Goal: Task Accomplishment & Management: Use online tool/utility

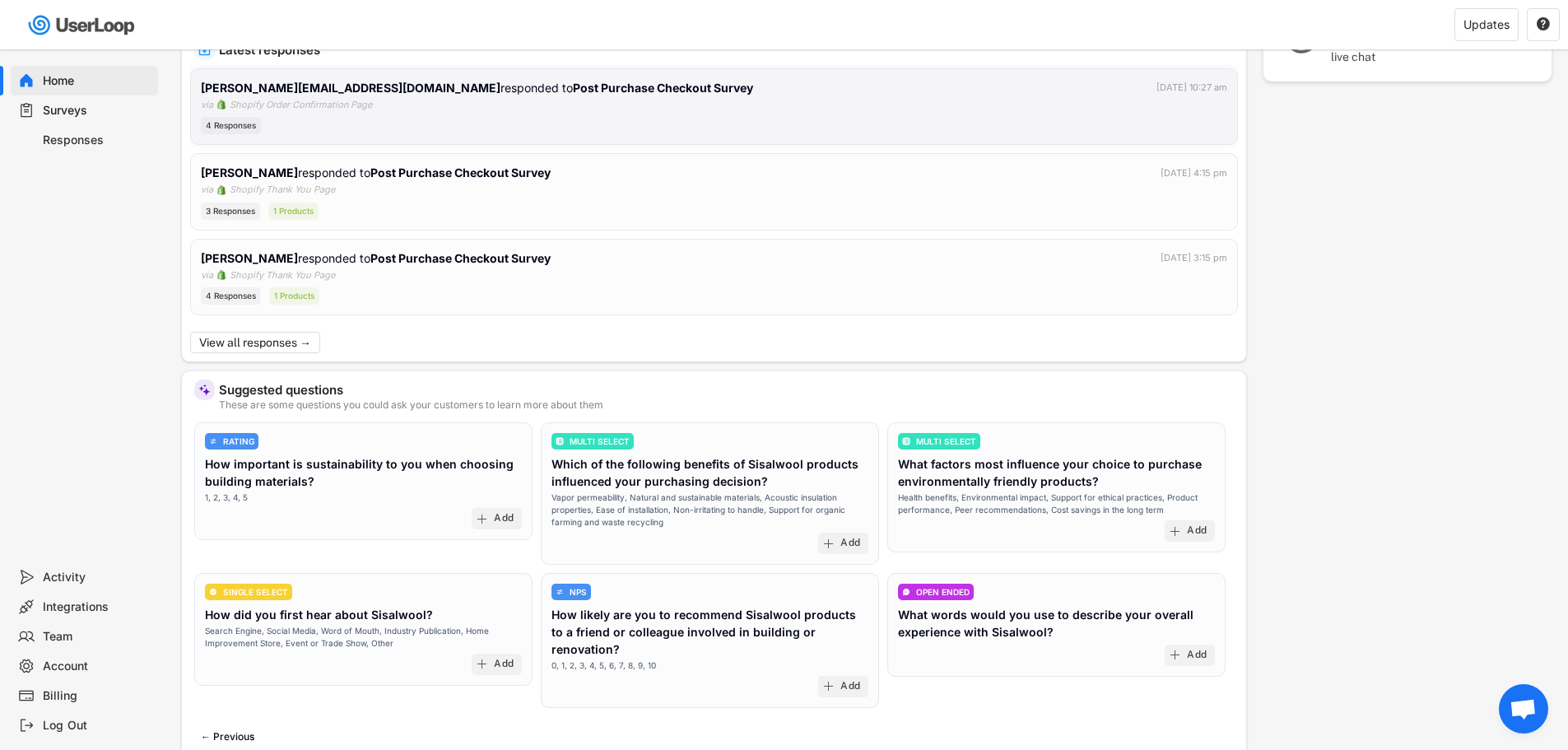
scroll to position [329, 0]
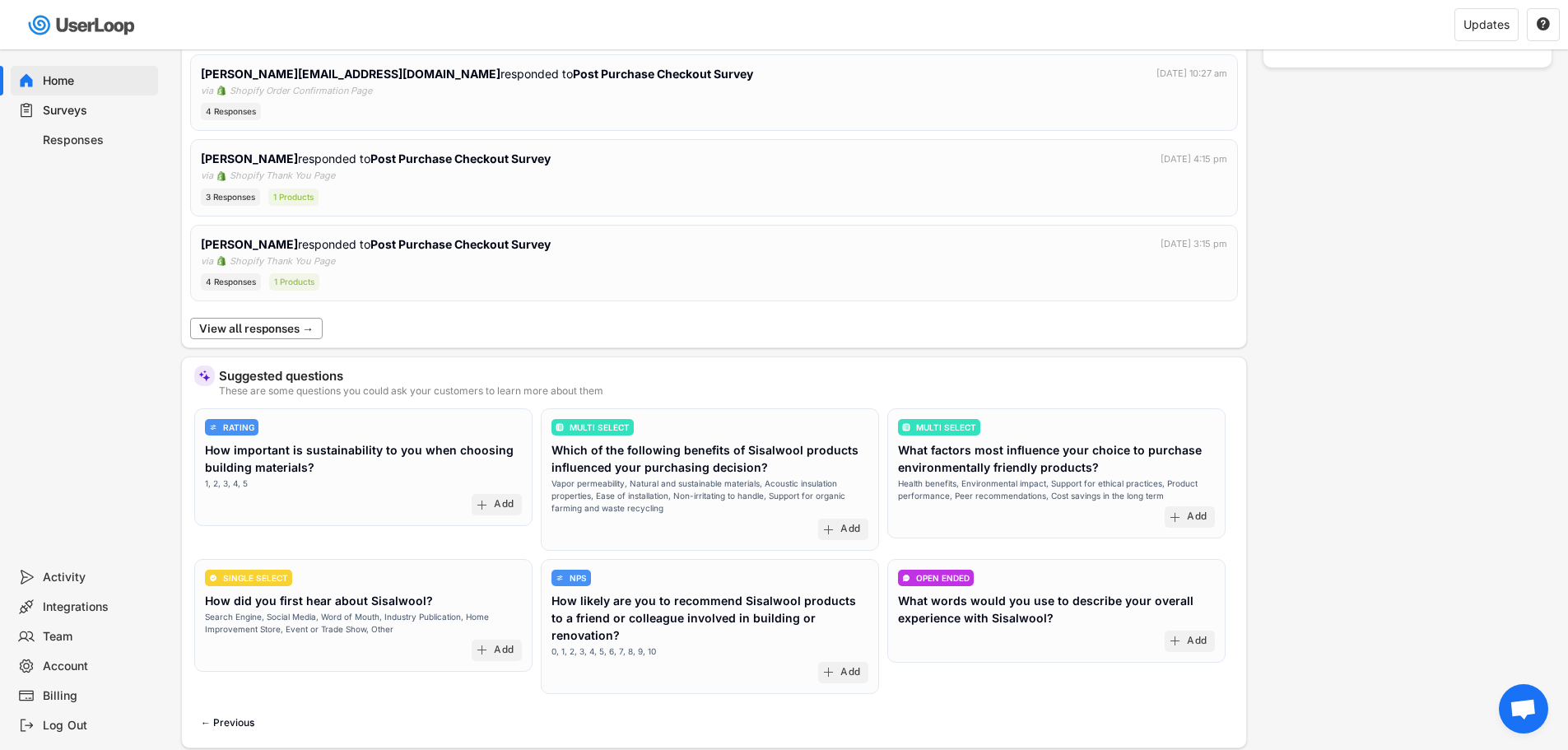
click at [254, 328] on button "View all responses →" at bounding box center [257, 328] width 133 height 21
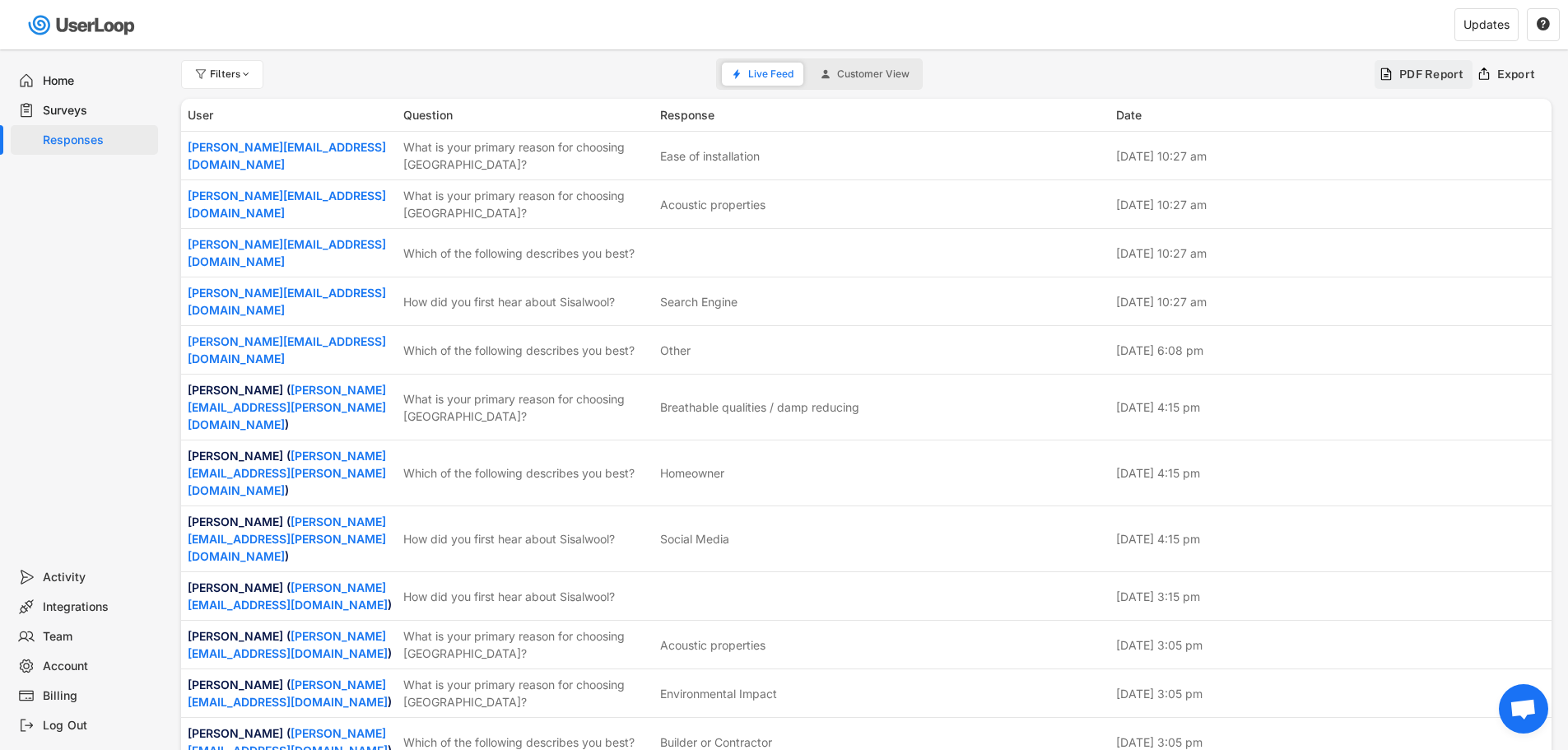
click at [1402, 66] on div "PDF Report" at bounding box center [1431, 73] width 65 height 15
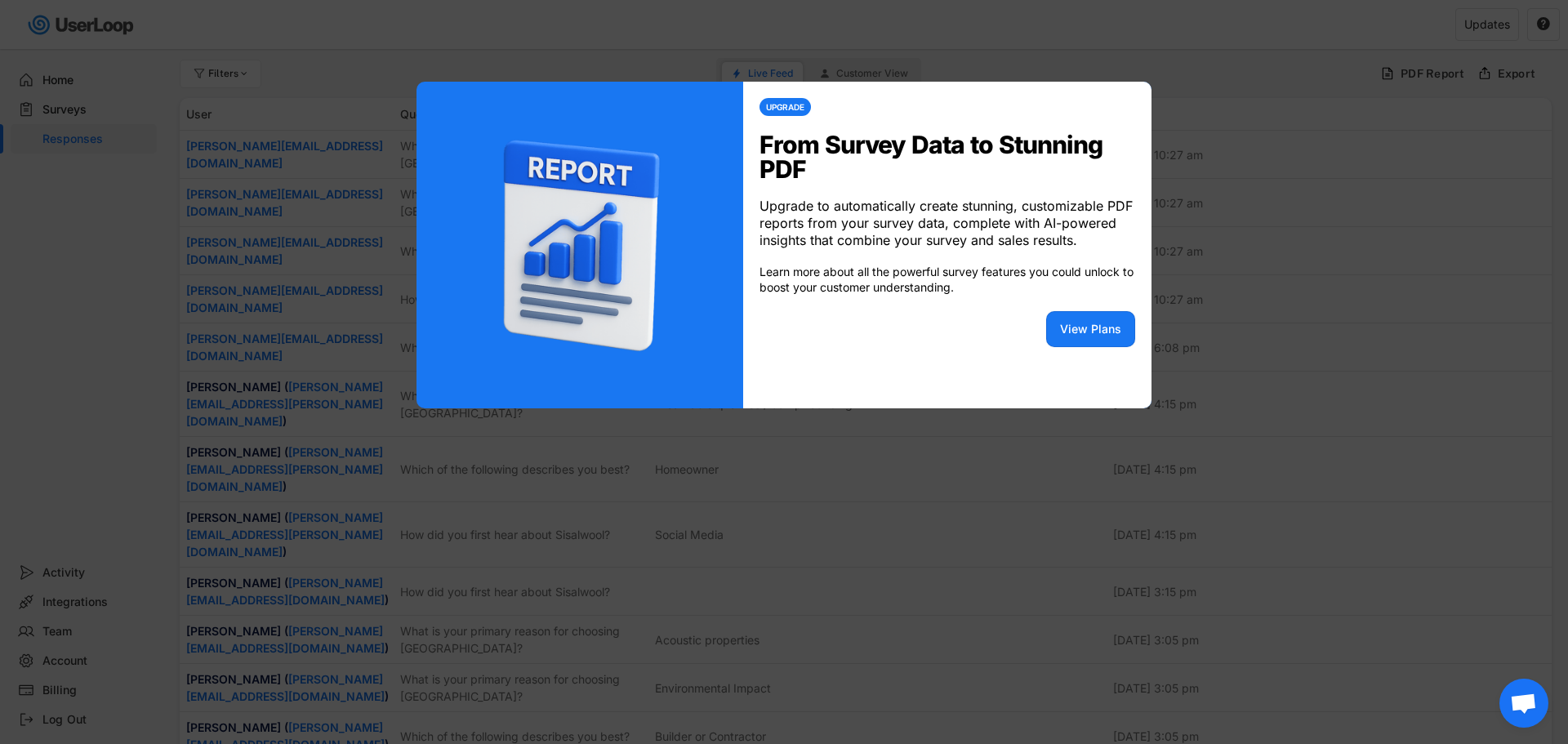
click at [1263, 148] on div at bounding box center [784, 372] width 1568 height 744
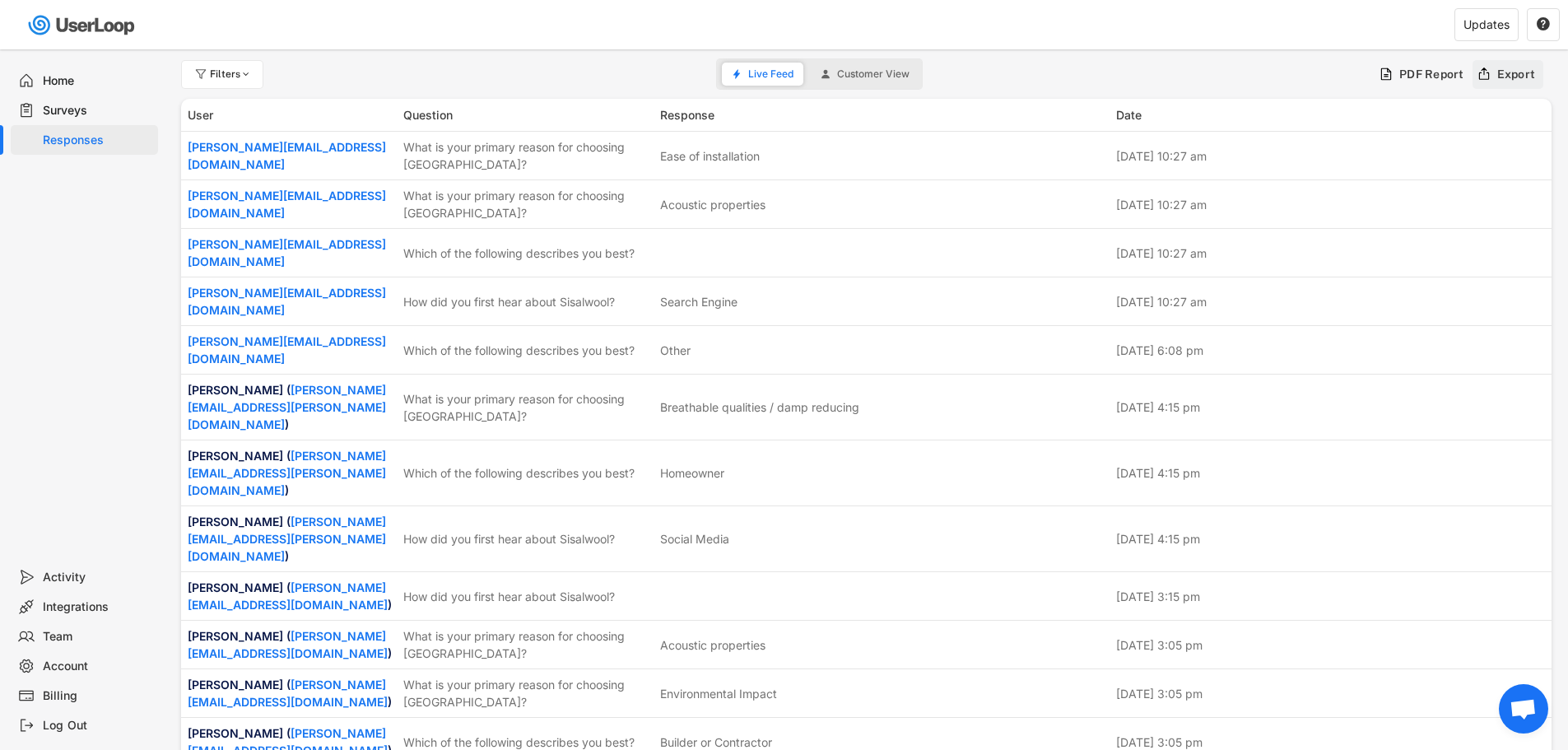
click at [1495, 77] on div "Export" at bounding box center [1507, 75] width 71 height 29
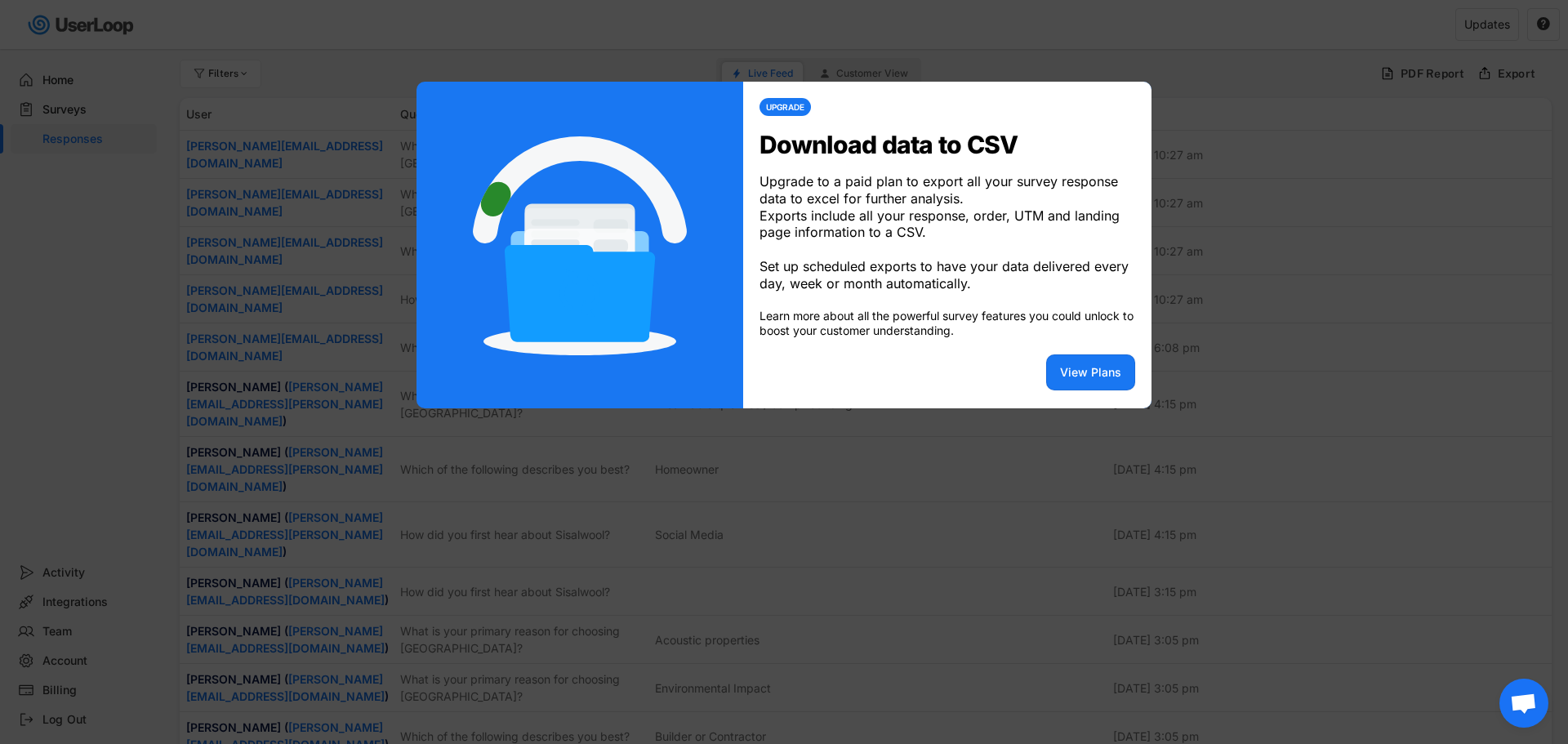
click at [1296, 244] on div at bounding box center [784, 372] width 1568 height 744
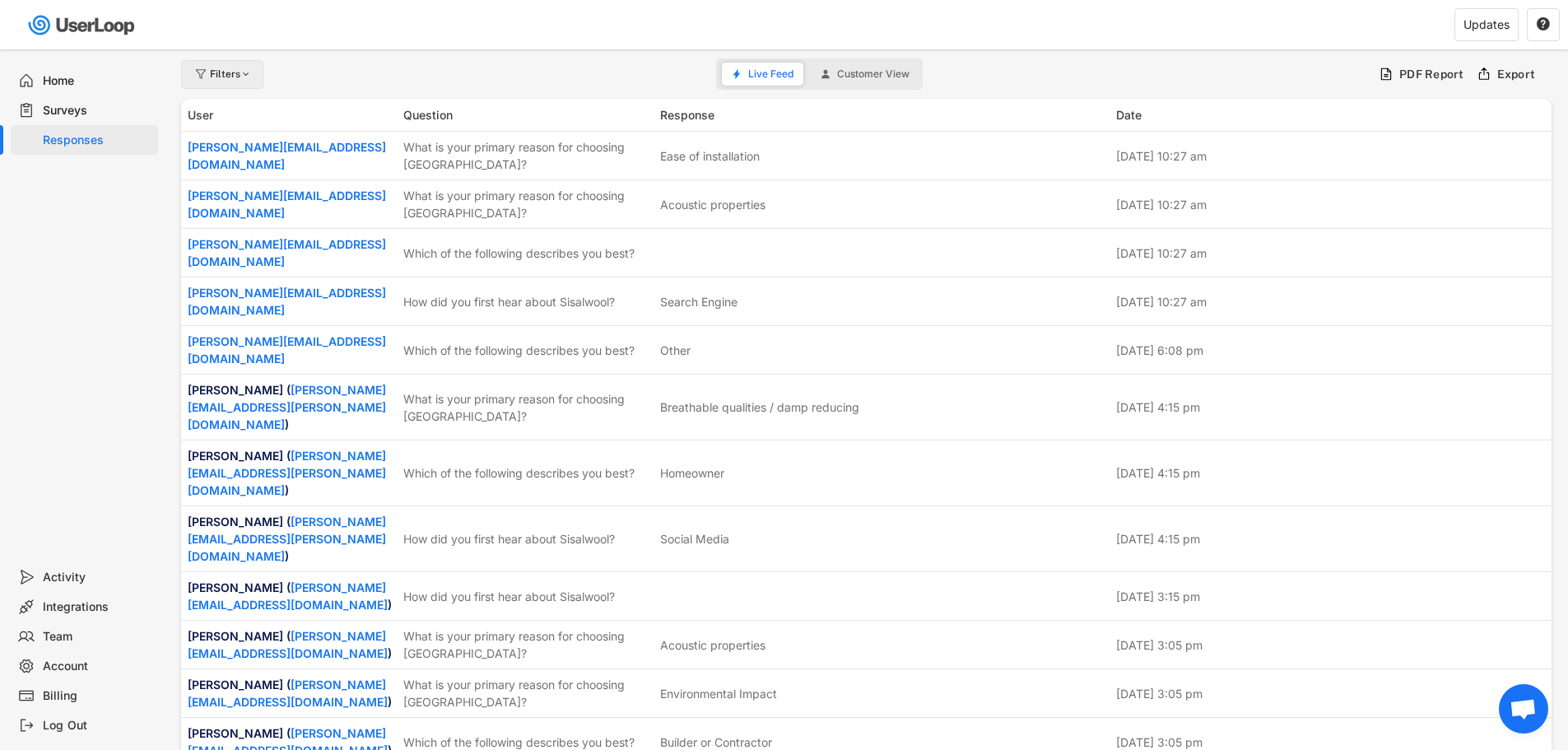
click at [239, 76] on div "Filters" at bounding box center [231, 74] width 43 height 10
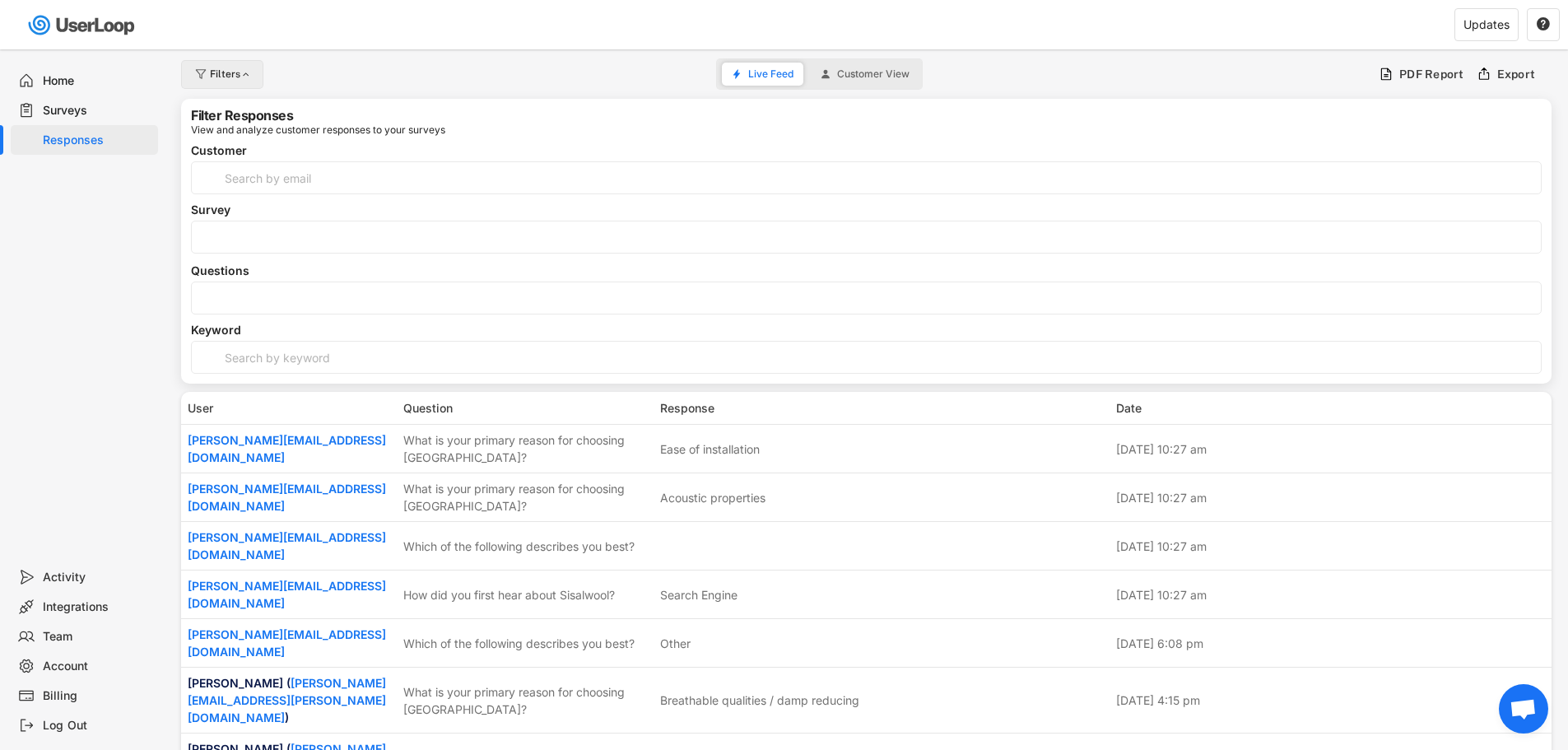
select select
click at [293, 307] on span at bounding box center [866, 298] width 1349 height 21
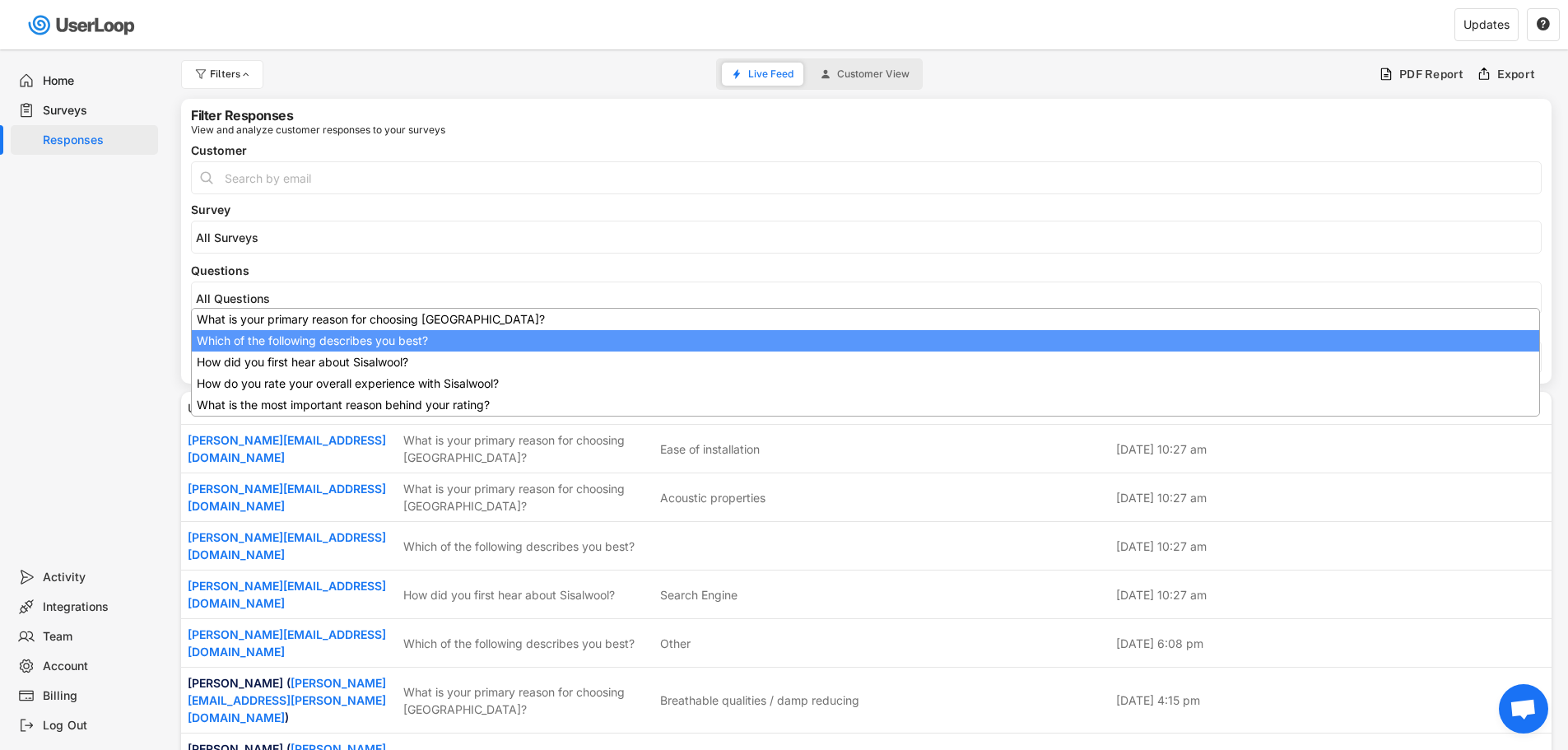
select select "1348695171700984260__LOOKUP__1756735544288x587912823097524200"
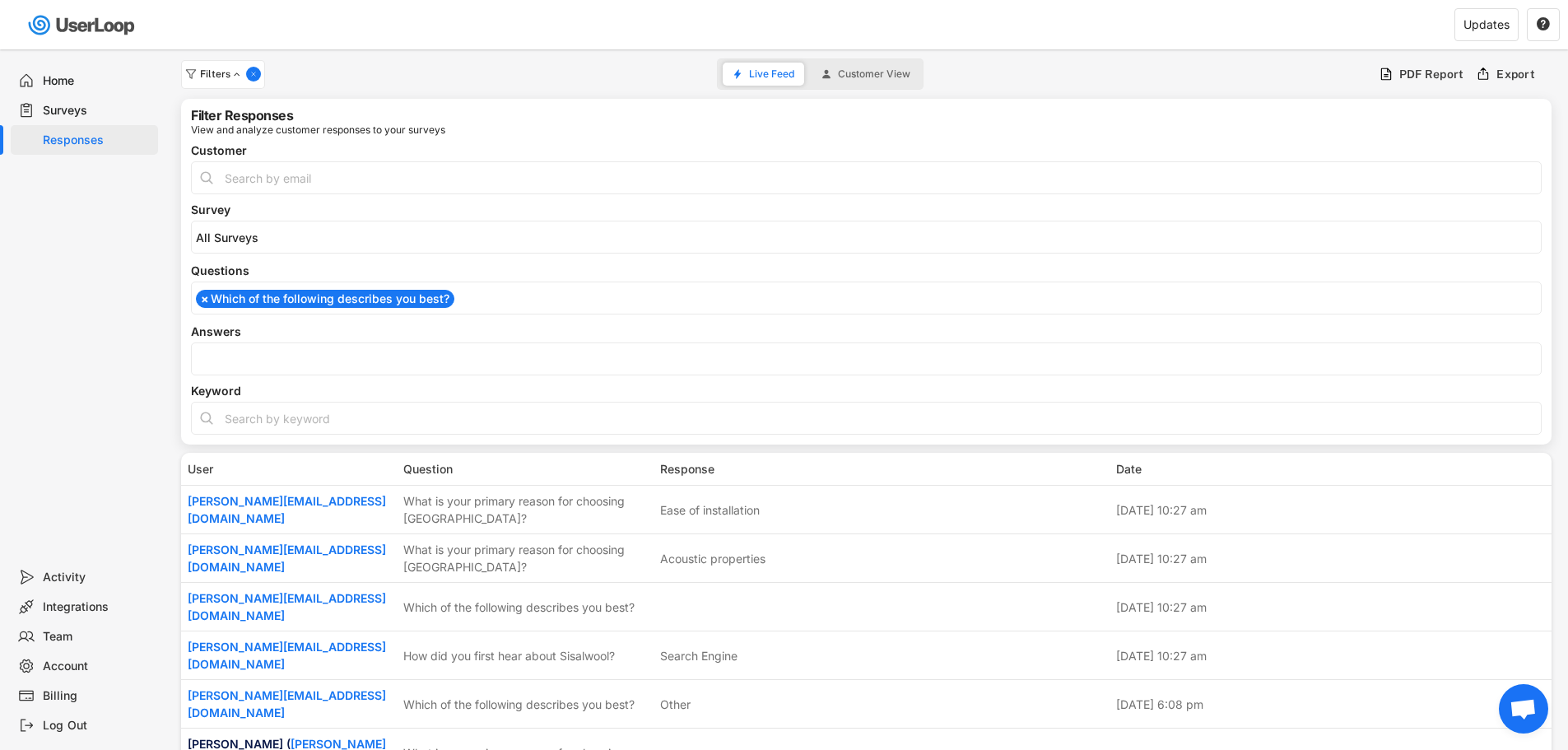
scroll to position [13, 0]
select select
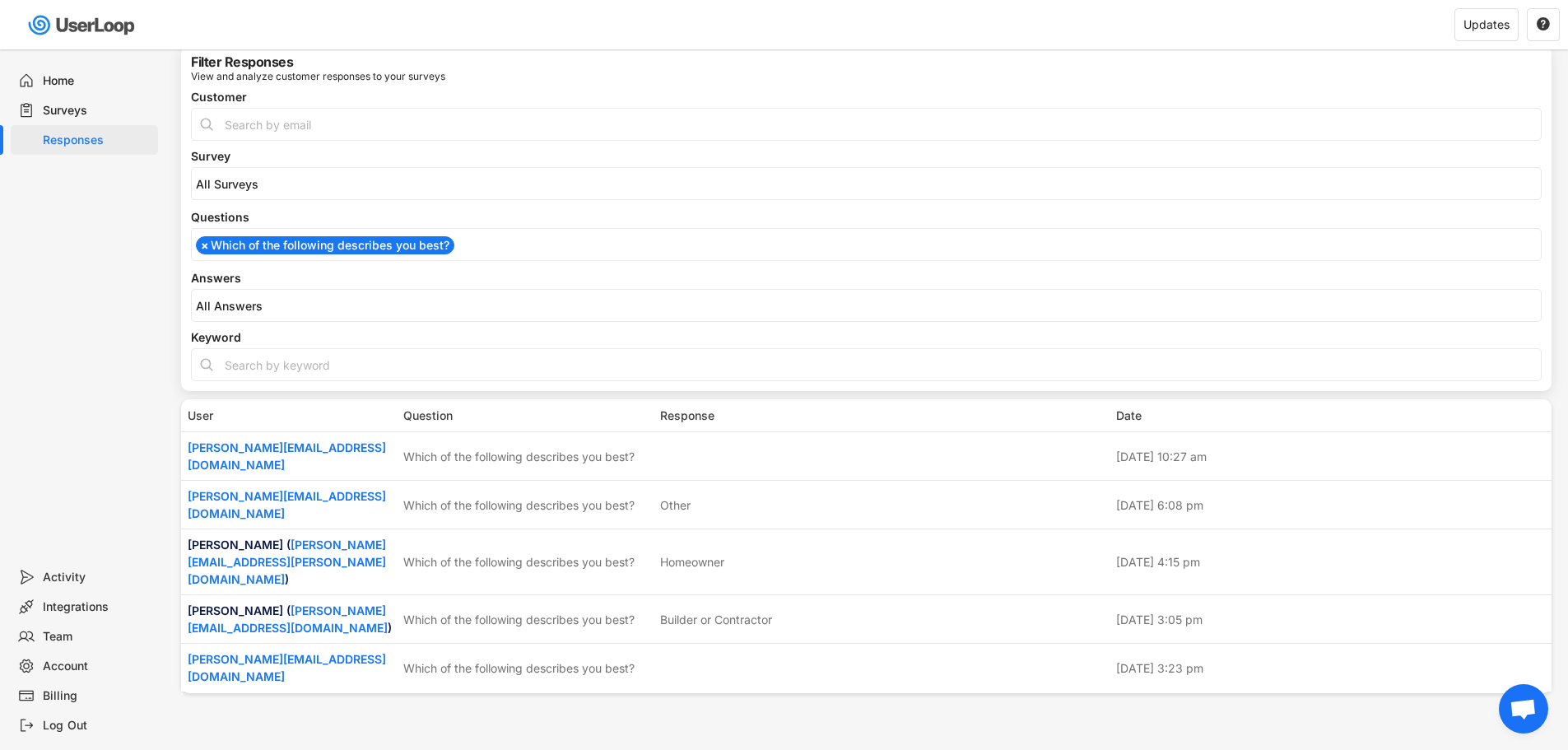
scroll to position [82, 0]
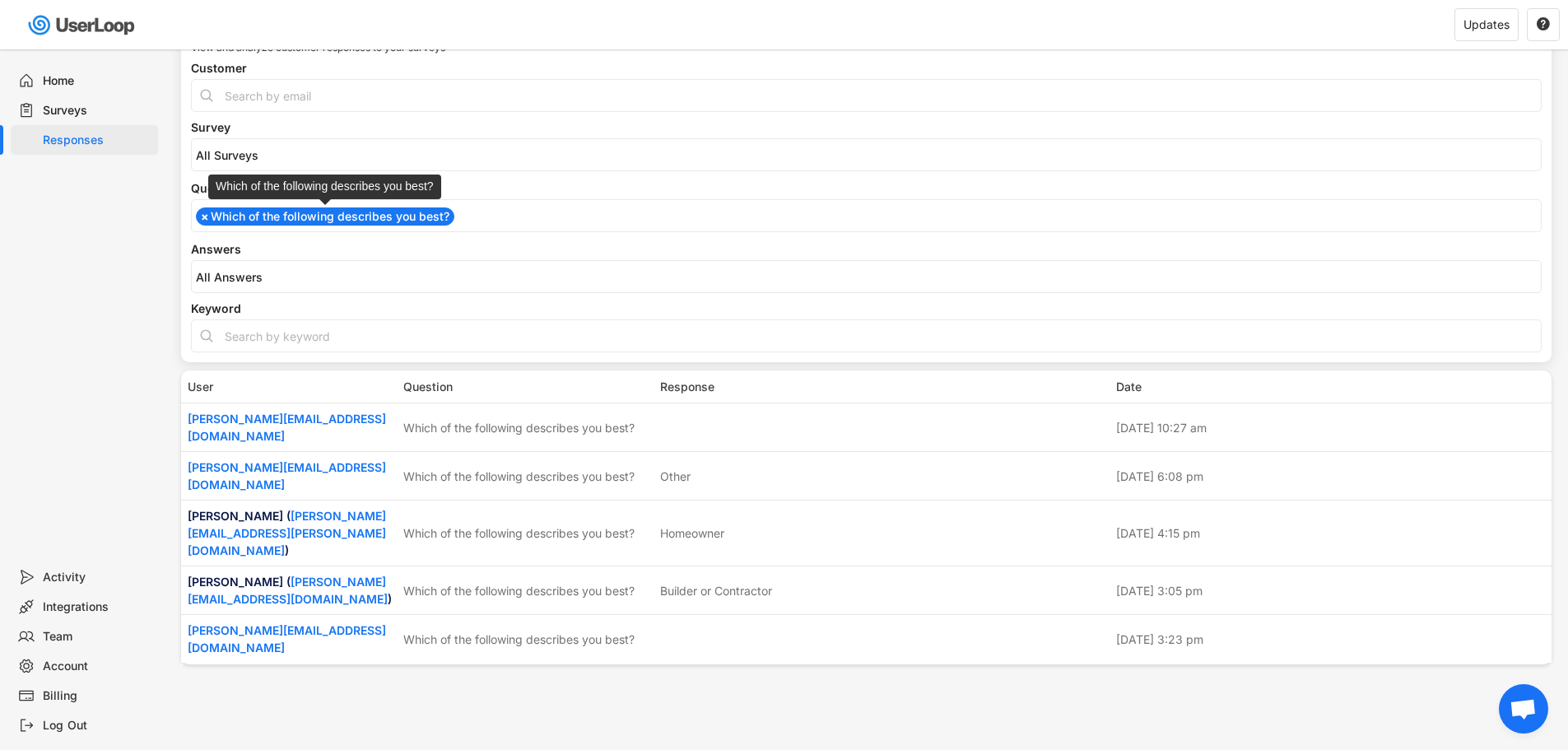
click at [201, 213] on span "×" at bounding box center [205, 217] width 8 height 12
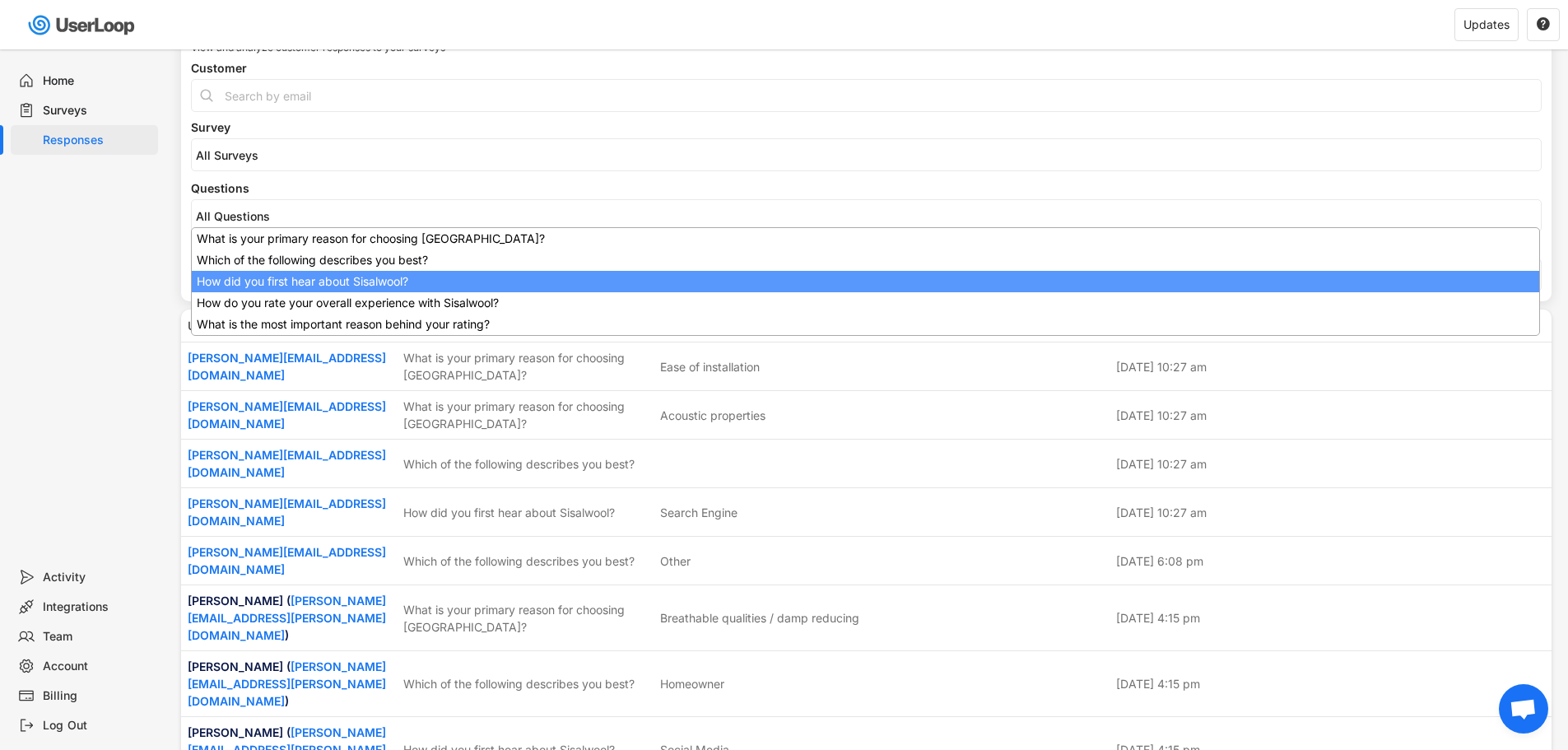
select select "1348695171700984260__LOOKUP__1756735368579x126981834663303380"
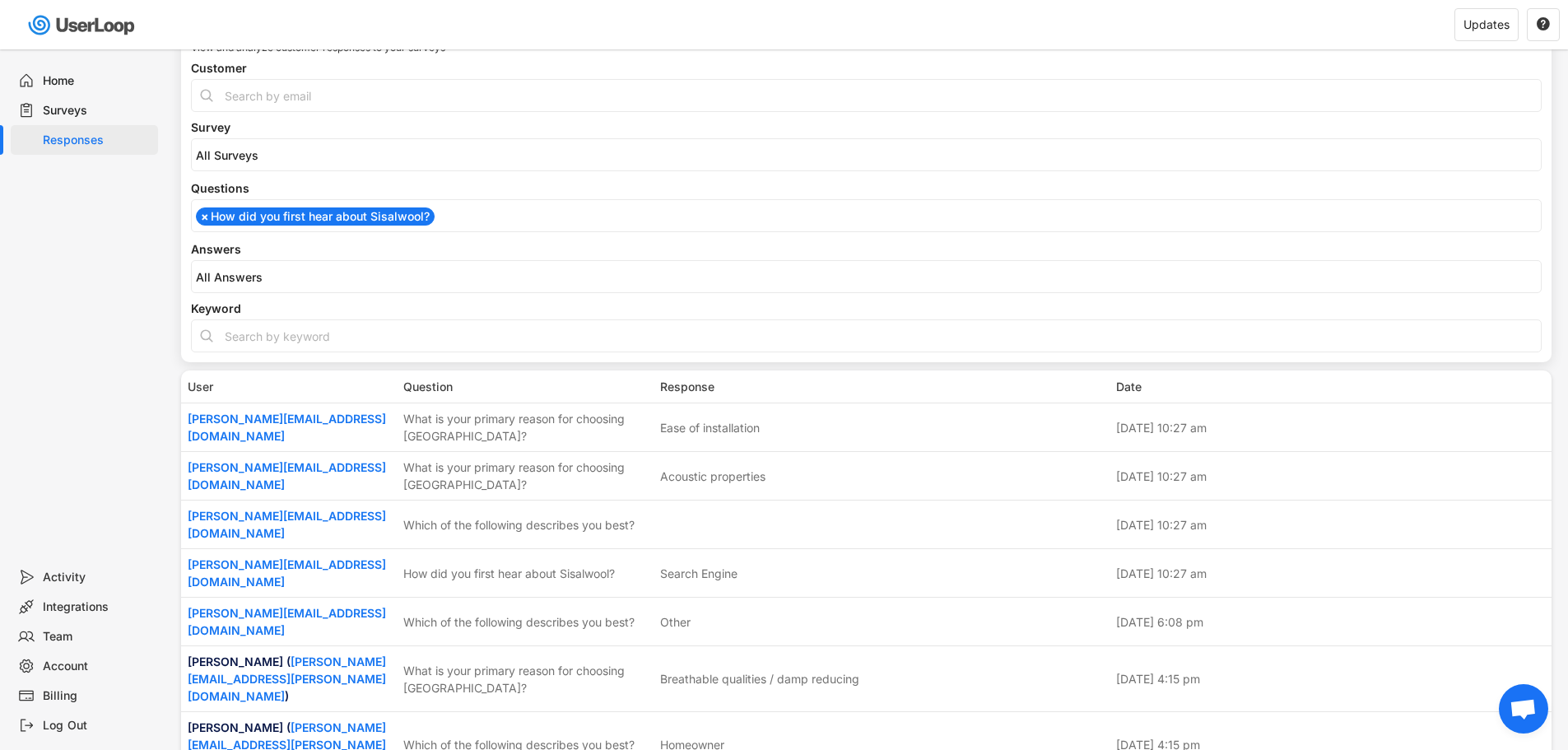
select select
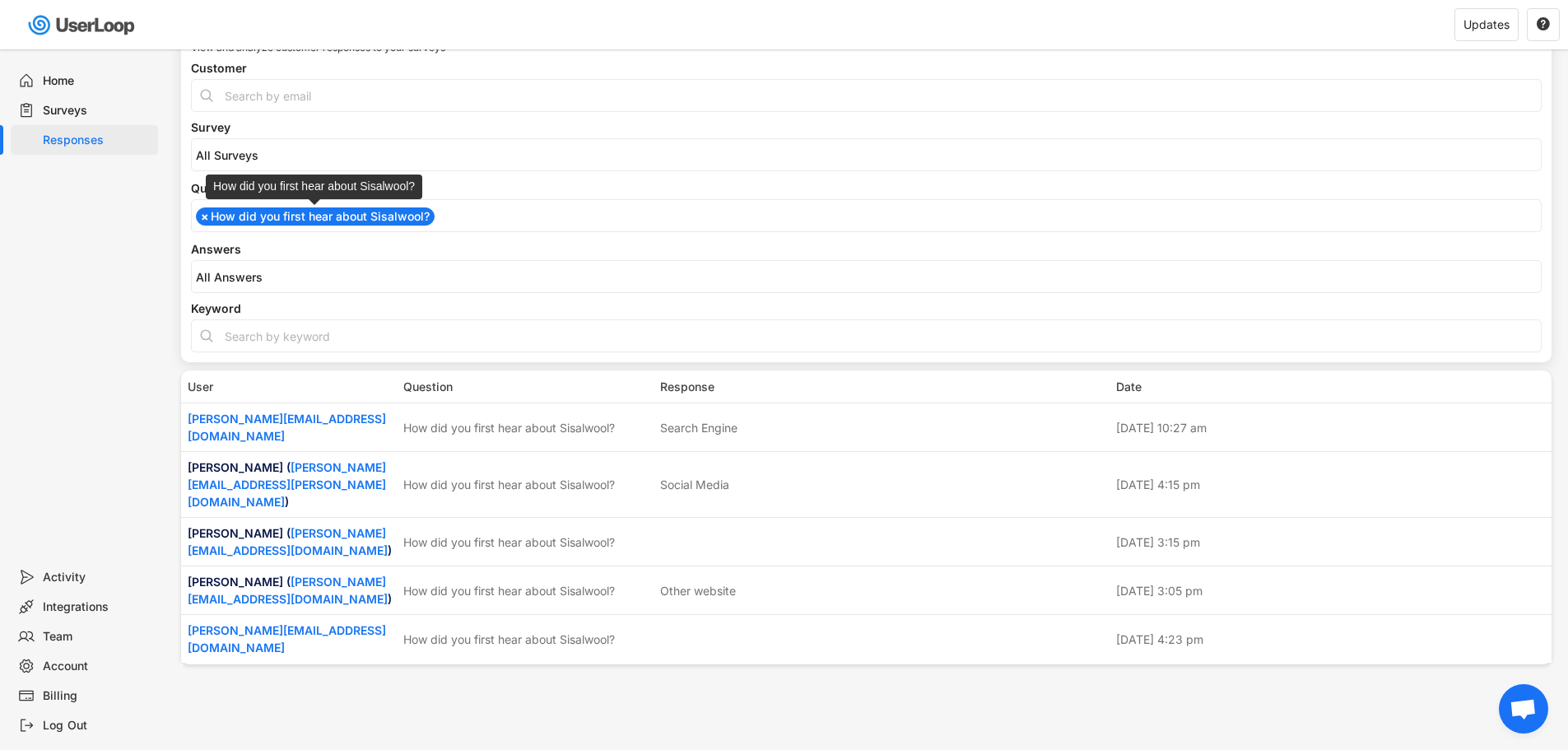
click at [207, 219] on span "×" at bounding box center [205, 217] width 8 height 12
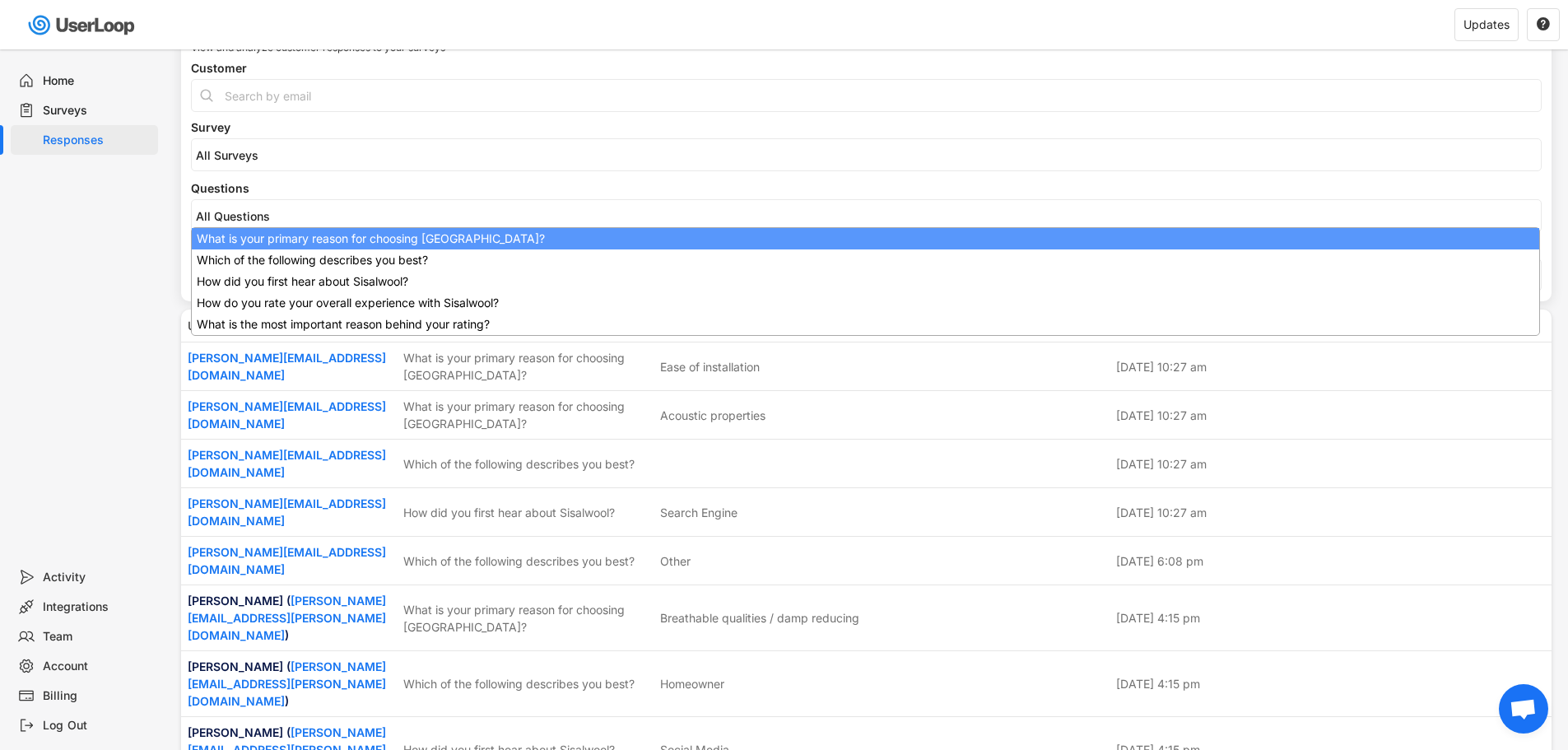
select select "1348695171700984260__LOOKUP__1756735689246x324916440991911600"
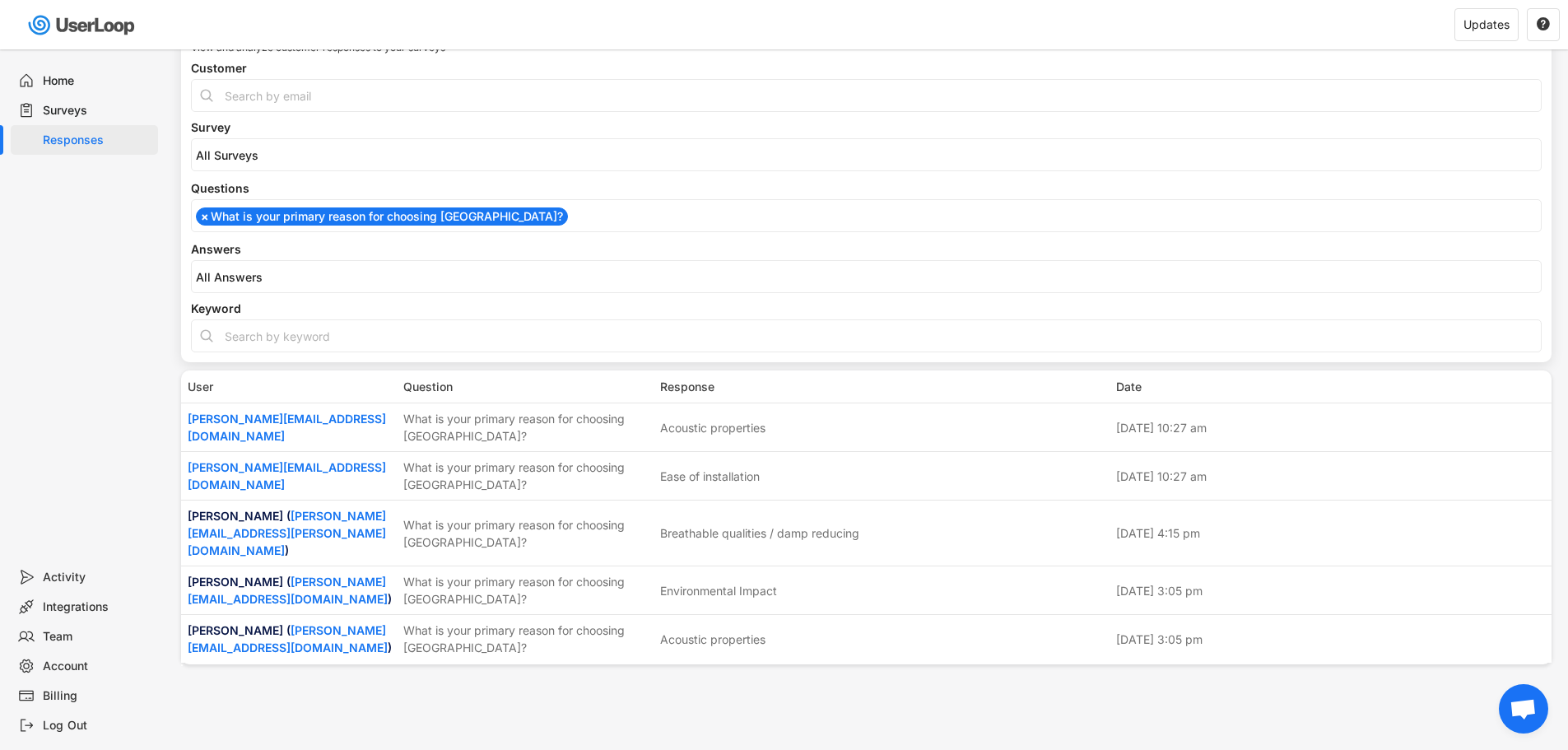
click at [580, 217] on ul "× What is your primary reason for choosing [GEOGRAPHIC_DATA]?" at bounding box center [866, 214] width 1349 height 22
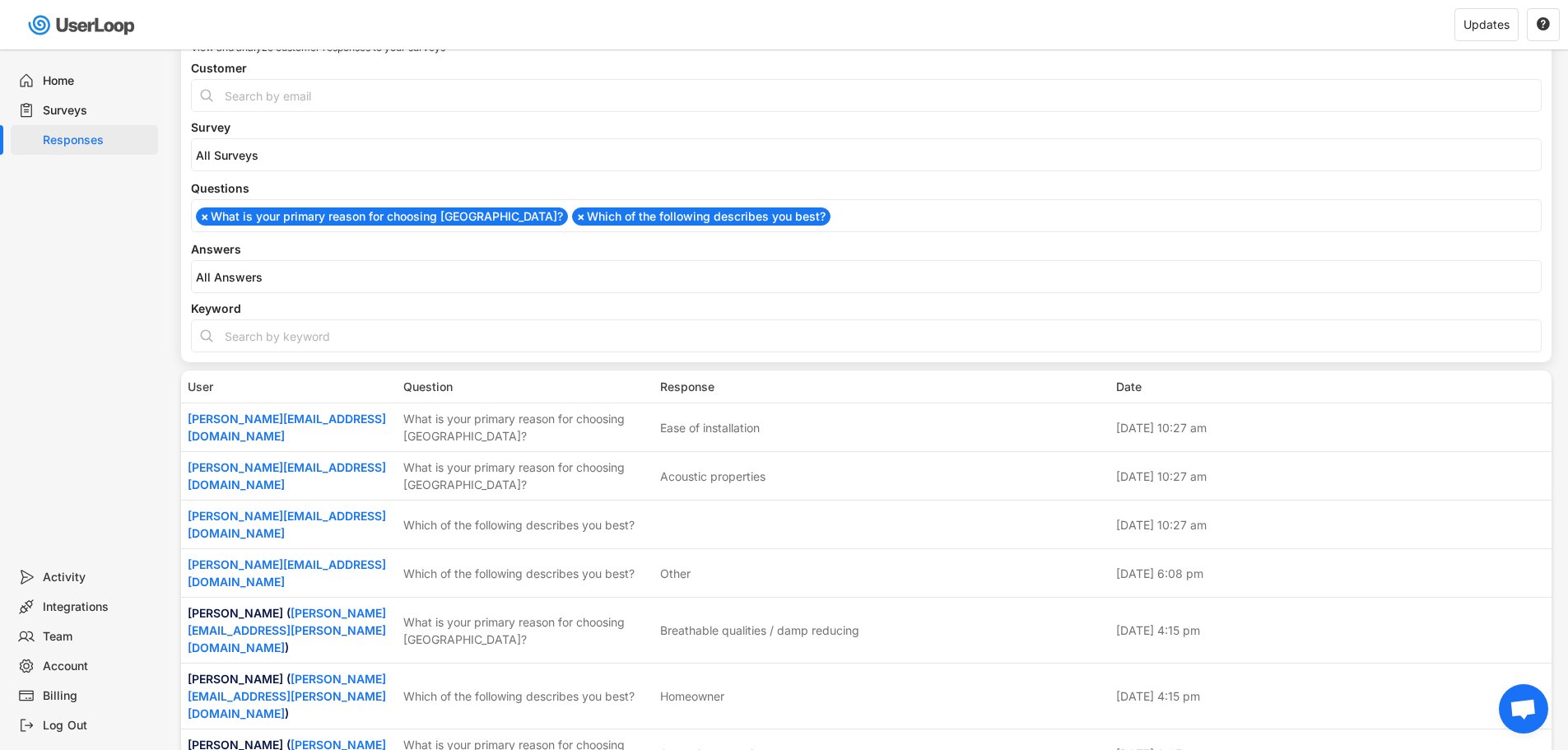
click at [790, 218] on ul "× What is your primary reason for choosing [GEOGRAPHIC_DATA]? × Which of the fo…" at bounding box center [866, 214] width 1349 height 22
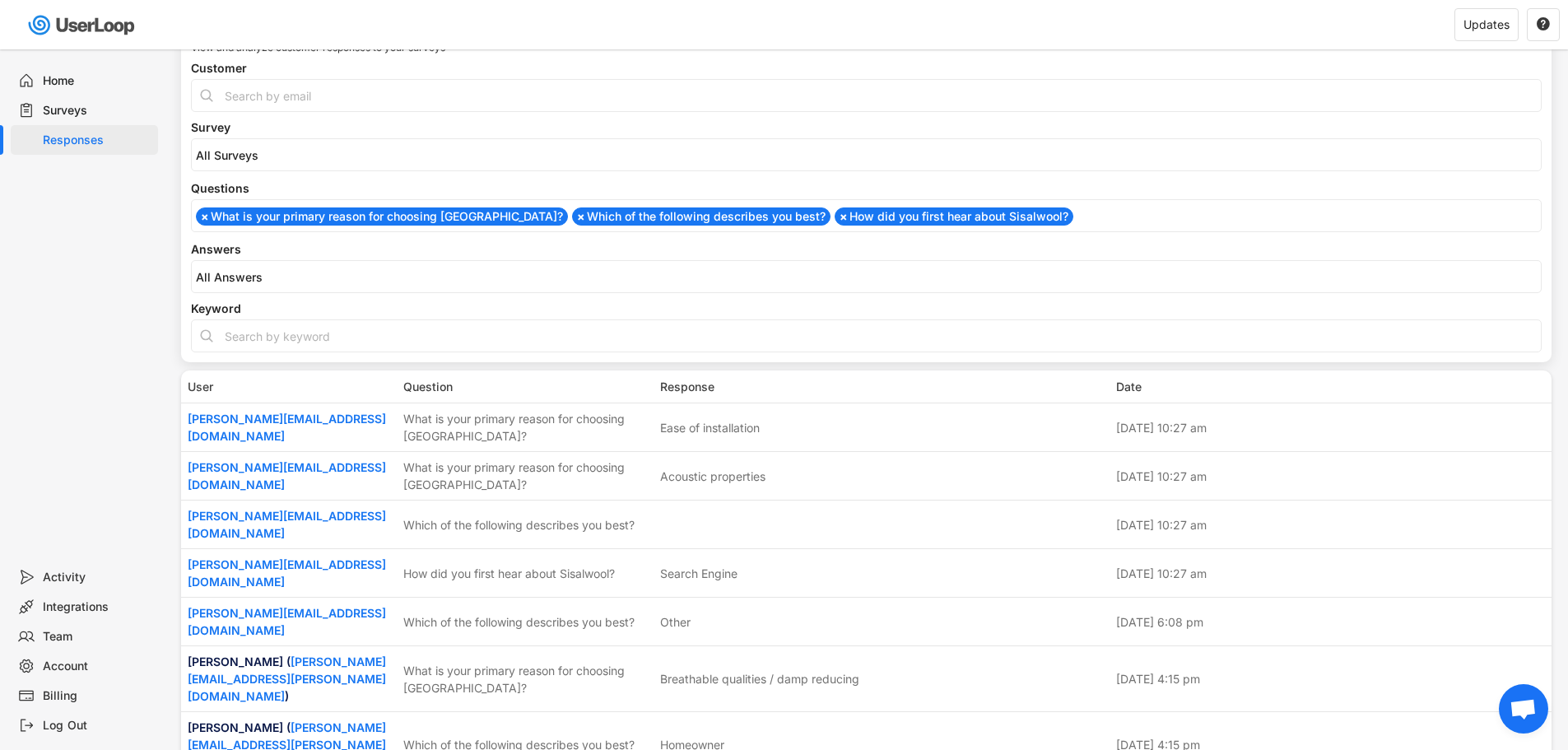
click at [1043, 216] on ul "× What is your primary reason for choosing [GEOGRAPHIC_DATA]? × Which of the fo…" at bounding box center [866, 214] width 1349 height 22
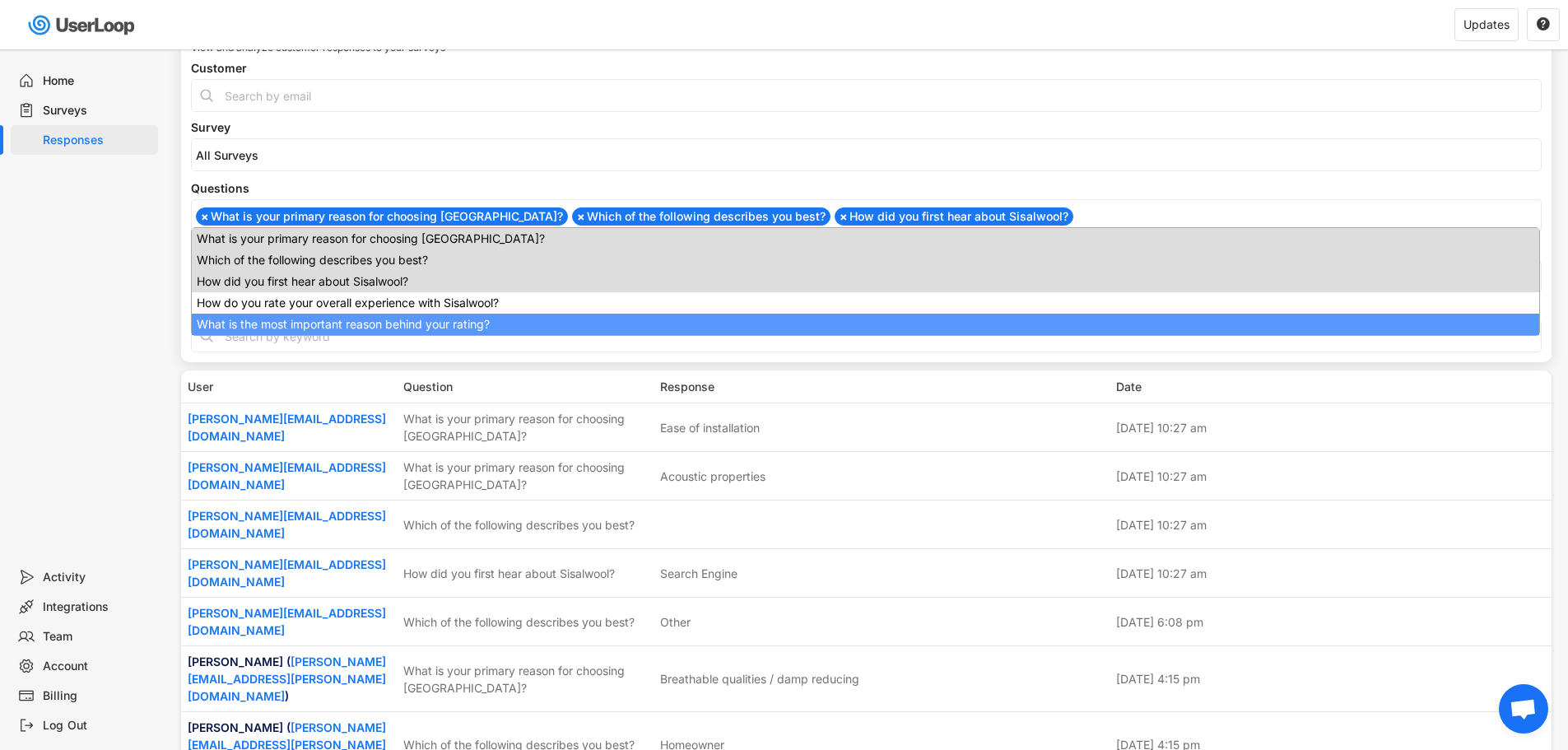
click at [105, 307] on div "Home Surveys Responses" at bounding box center [82, 306] width 165 height 513
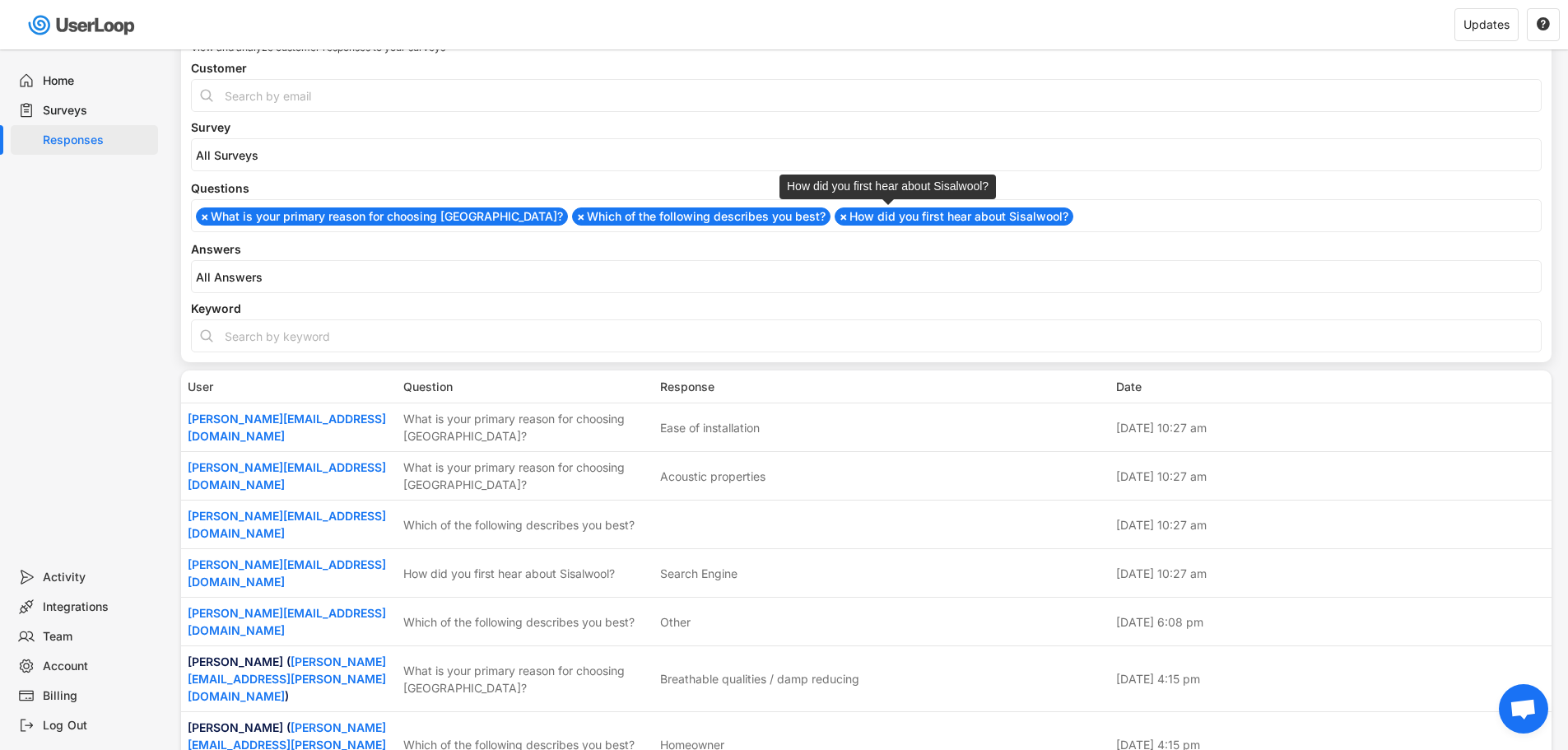
click at [840, 214] on span "×" at bounding box center [844, 217] width 8 height 12
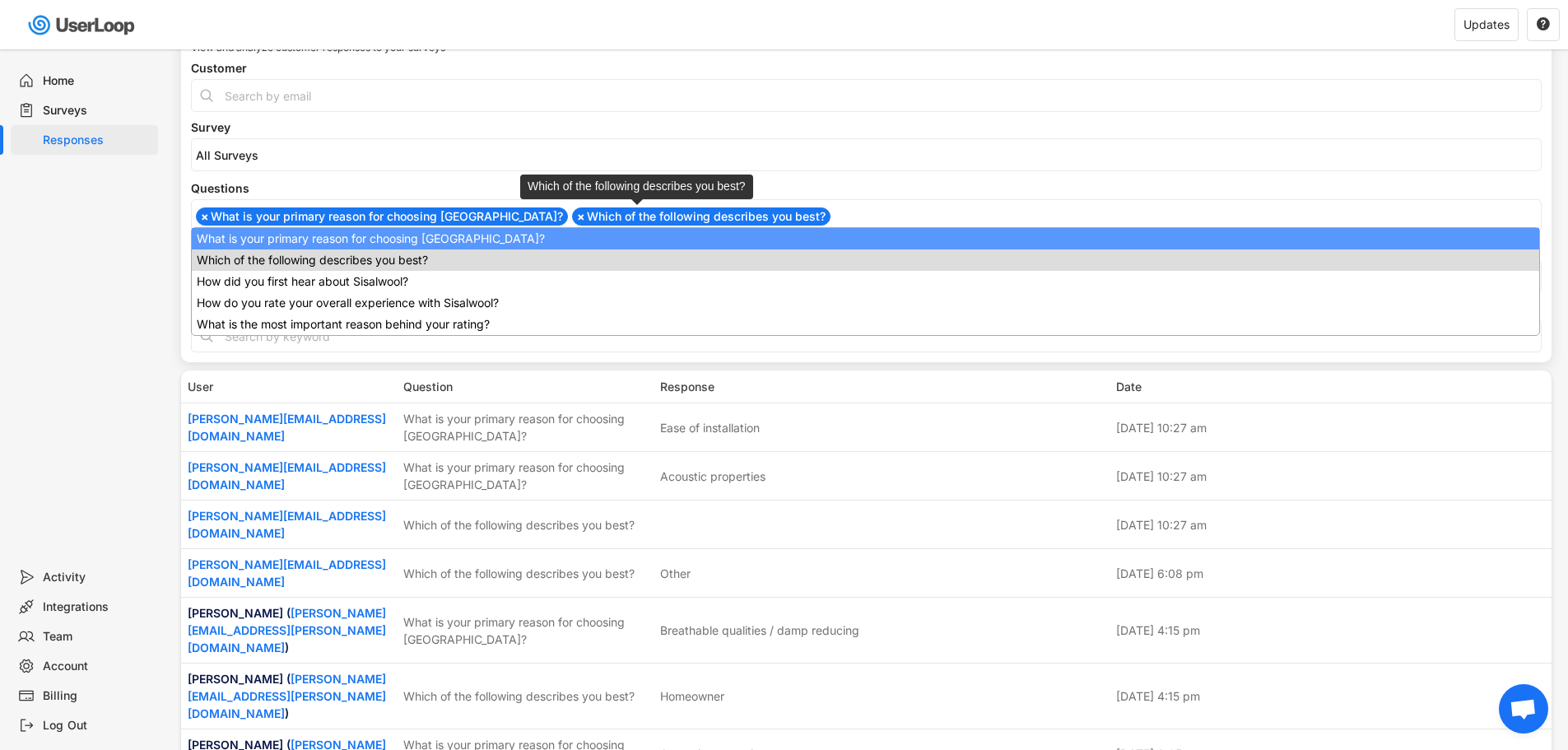
click at [577, 219] on span "×" at bounding box center [581, 217] width 8 height 12
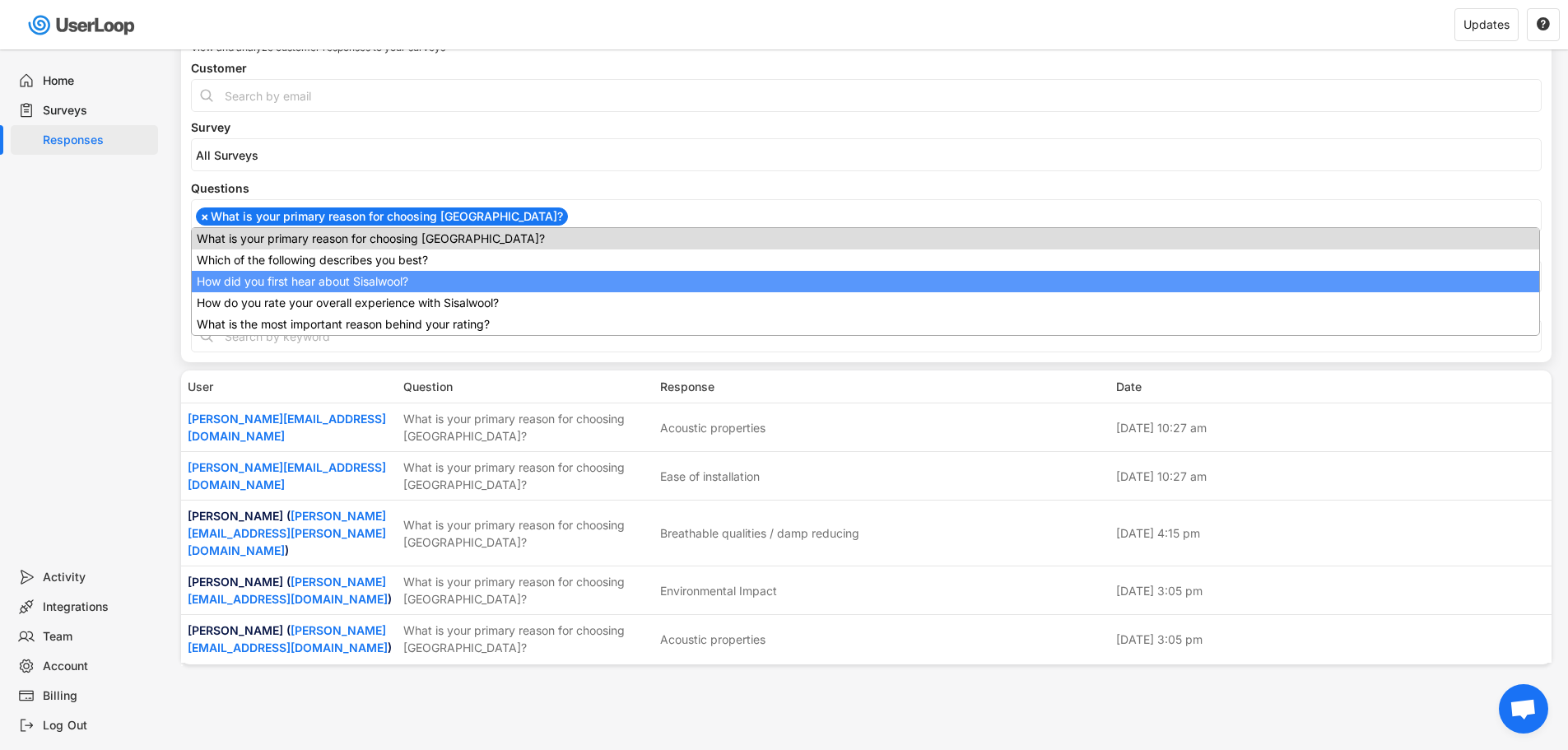
click at [150, 281] on div "Home Surveys Responses" at bounding box center [82, 306] width 165 height 513
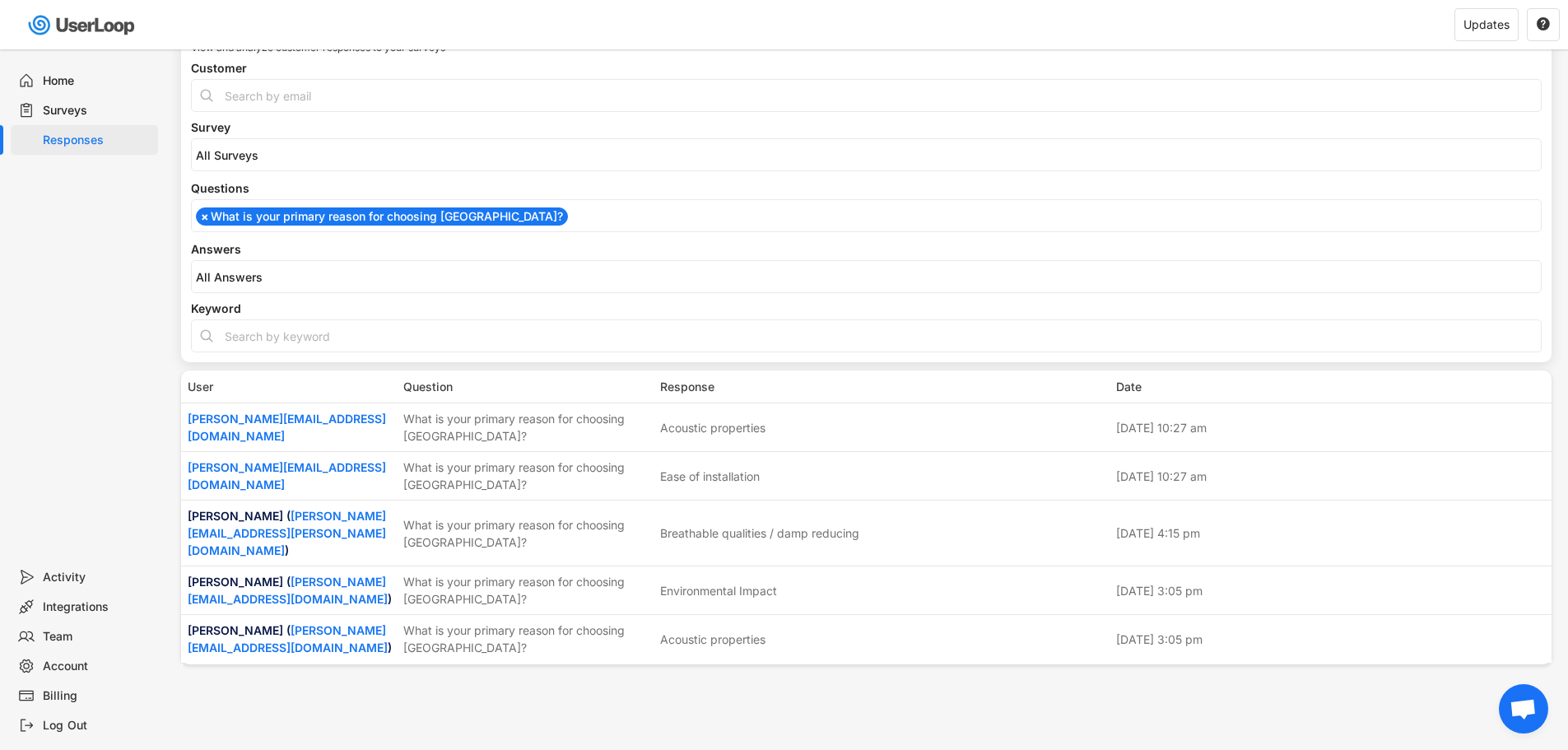
click at [543, 220] on ul "× What is your primary reason for choosing [GEOGRAPHIC_DATA]?" at bounding box center [866, 214] width 1349 height 22
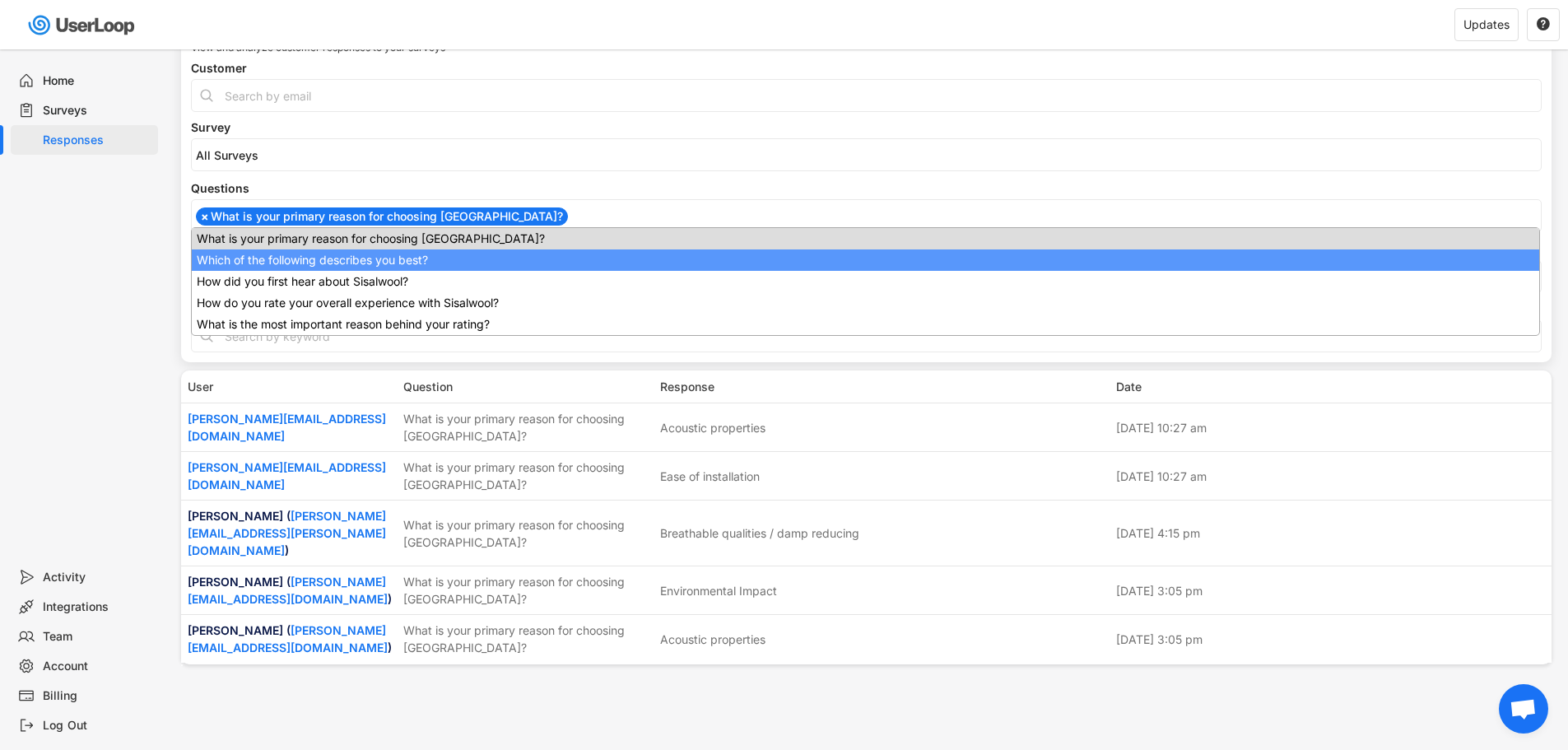
select select
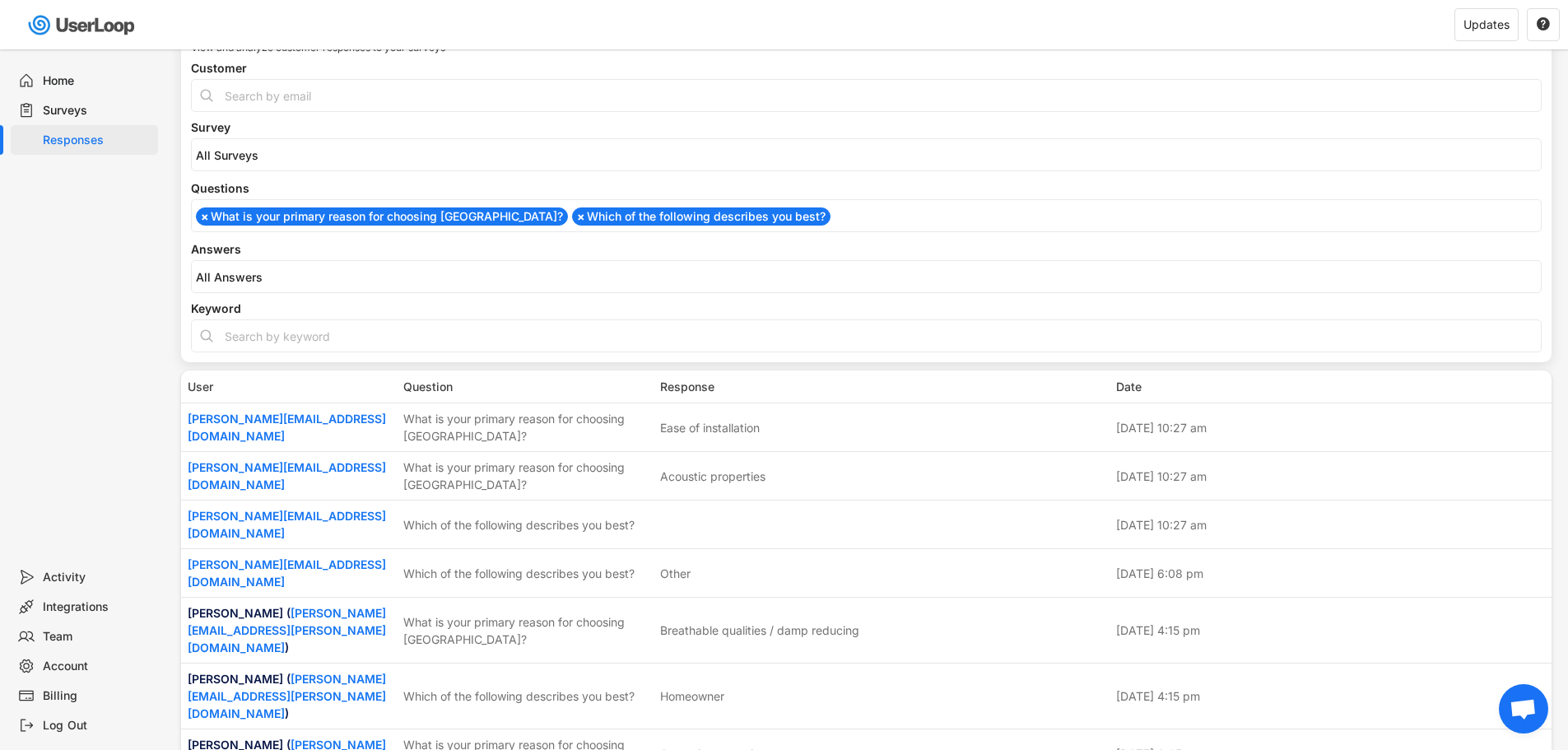
click at [208, 216] on span "×" at bounding box center [205, 217] width 8 height 12
select select "1348695171700984260__LOOKUP__1756735544288x587912823097524200"
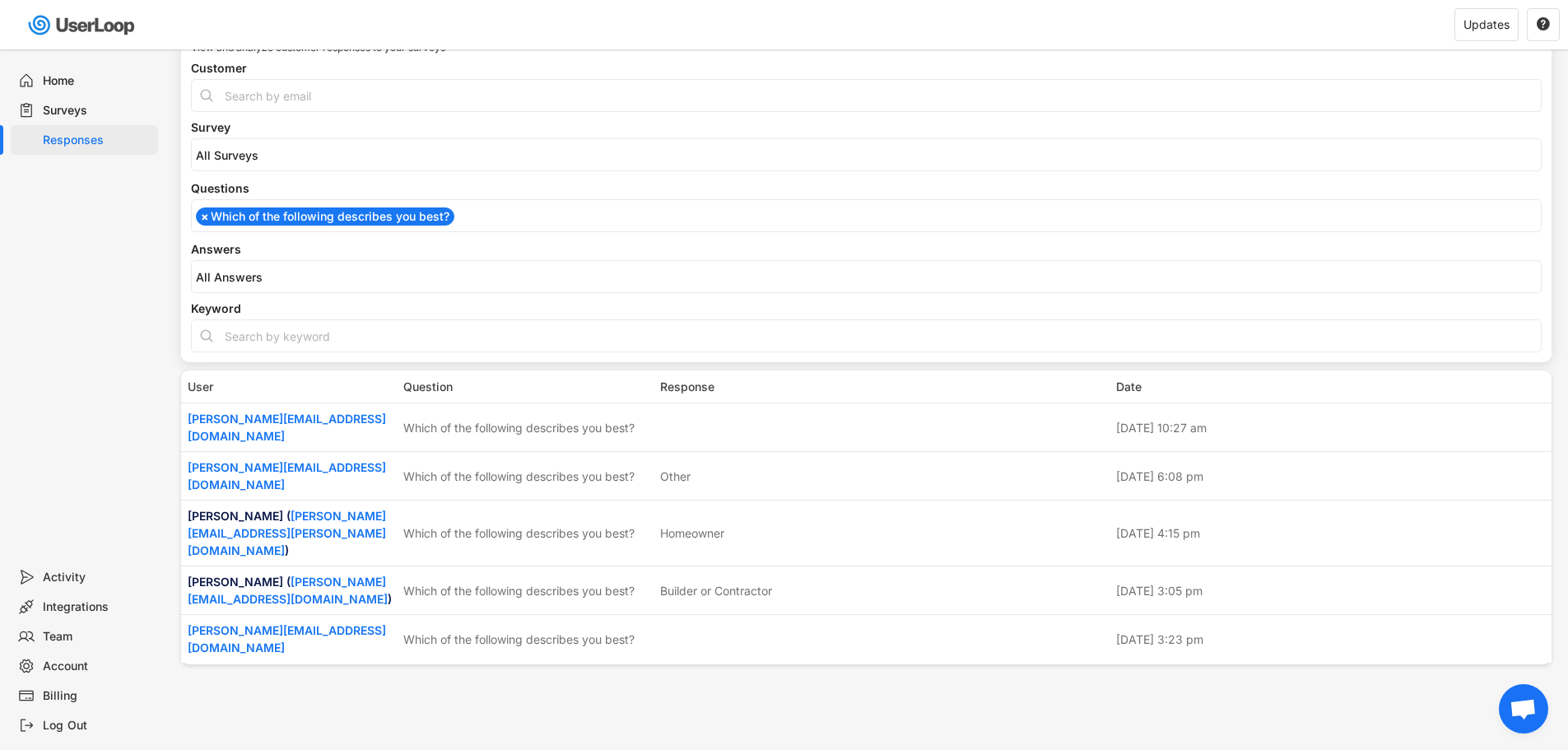
click at [149, 236] on div "Home Surveys Responses" at bounding box center [82, 306] width 165 height 513
click at [470, 218] on ul "× Which of the following describes you best?" at bounding box center [866, 214] width 1349 height 22
select select
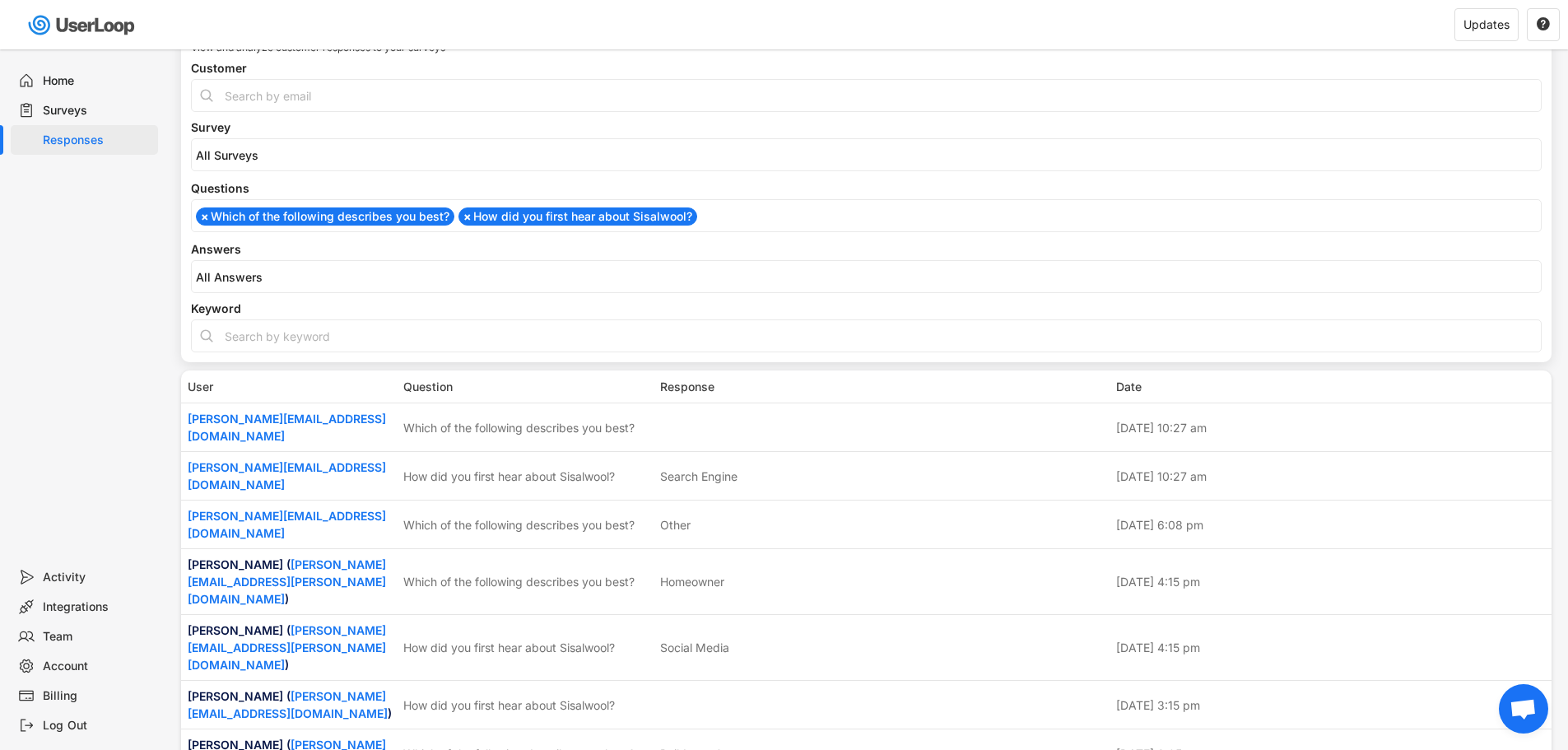
click at [198, 218] on li "× Which of the following describes you best?" at bounding box center [325, 216] width 259 height 19
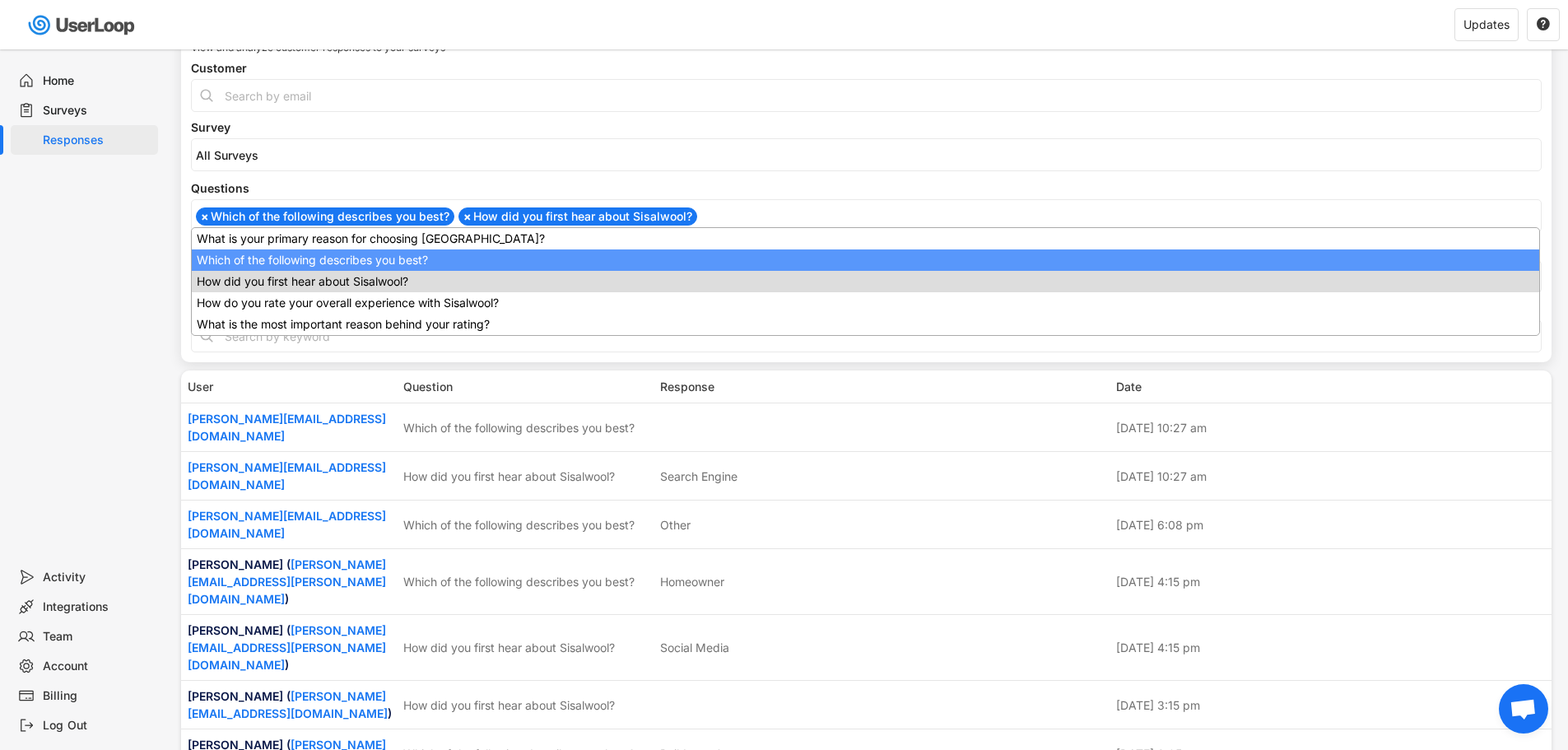
click at [202, 217] on span "×" at bounding box center [205, 217] width 8 height 12
select select "1348695171700984260__LOOKUP__1756735368579x126981834663303380"
select select
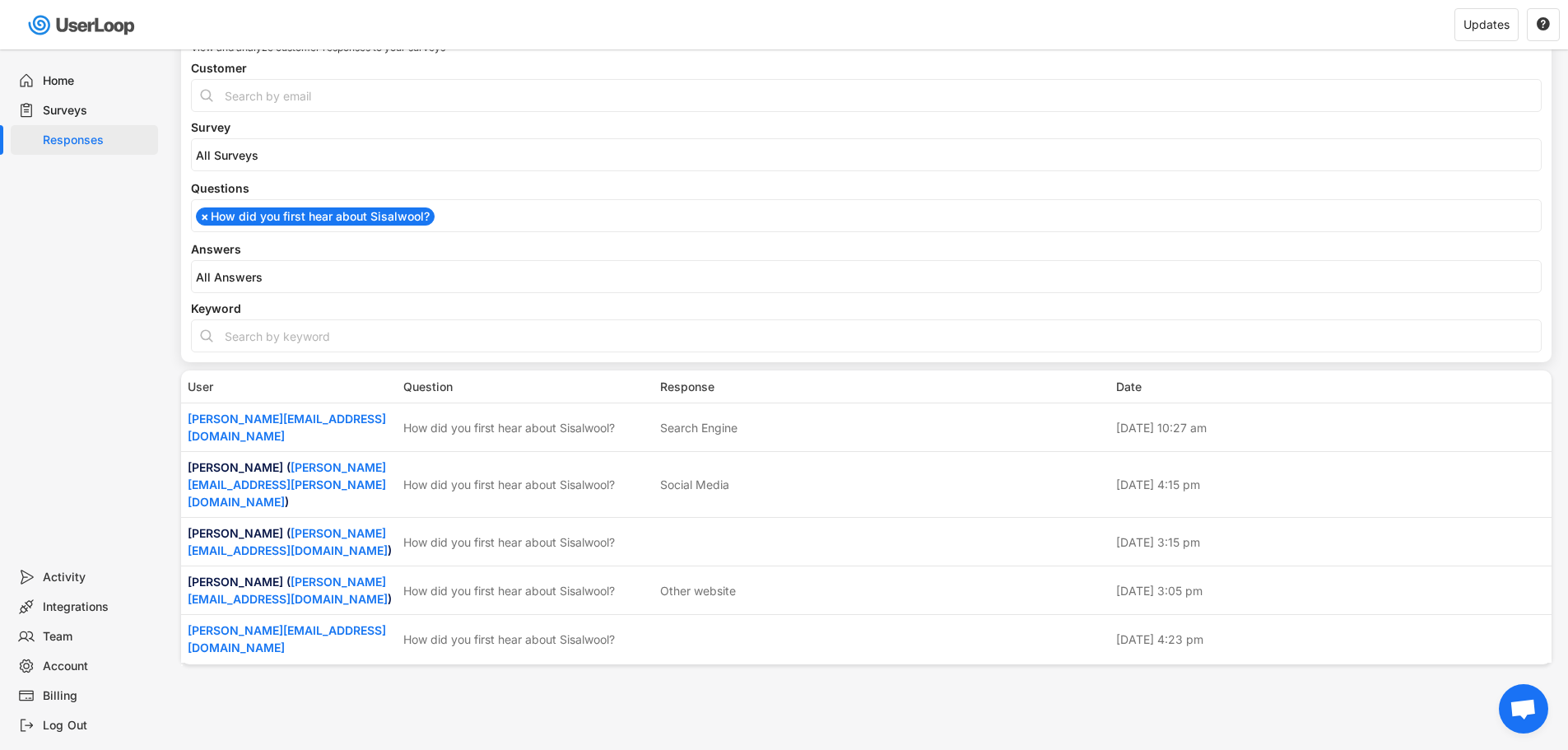
click at [100, 296] on div "Home Surveys Responses" at bounding box center [82, 306] width 165 height 513
